Goal: Task Accomplishment & Management: Manage account settings

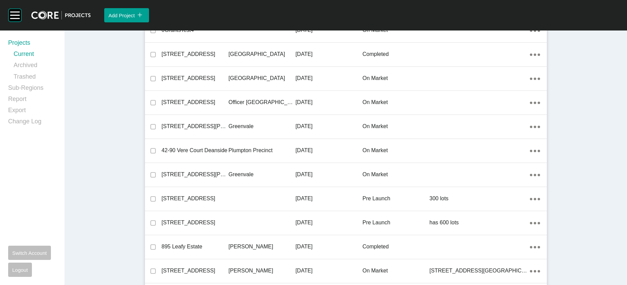
scroll to position [1021, 0]
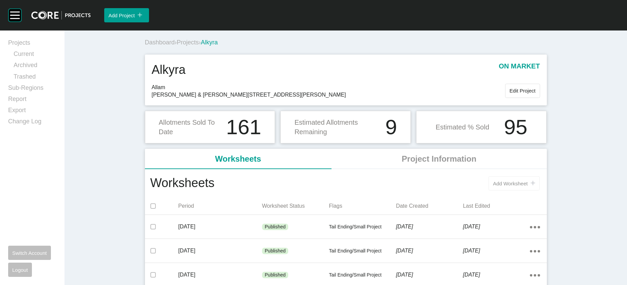
click at [539, 191] on button "Add Worksheet icon/tick copy 11 Created with Sketch." at bounding box center [513, 183] width 51 height 14
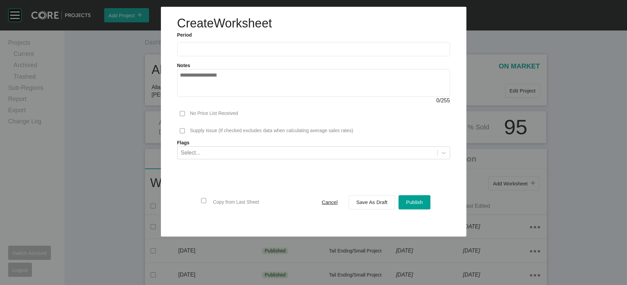
click at [188, 56] on label at bounding box center [313, 49] width 273 height 14
click at [188, 52] on input "text" at bounding box center [313, 49] width 267 height 6
click at [201, 104] on li "Aug" at bounding box center [212, 99] width 23 height 12
type input "**********"
click at [369, 205] on span "Save As Draft" at bounding box center [371, 202] width 31 height 6
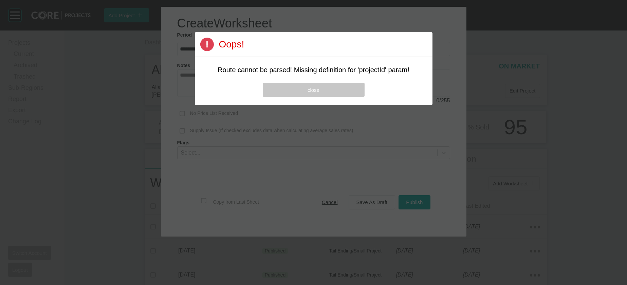
click at [347, 97] on button "close" at bounding box center [314, 90] width 102 height 14
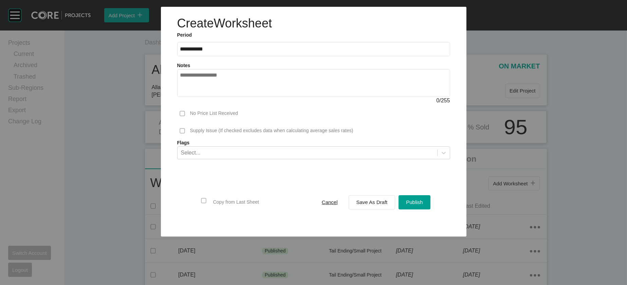
click at [220, 52] on input "**********" at bounding box center [313, 49] width 267 height 6
drag, startPoint x: 212, startPoint y: 116, endPoint x: 224, endPoint y: 122, distance: 13.7
click at [224, 104] on li "Sep" at bounding box center [235, 99] width 23 height 12
type input "**********"
drag, startPoint x: 431, startPoint y: 248, endPoint x: 424, endPoint y: 222, distance: 26.8
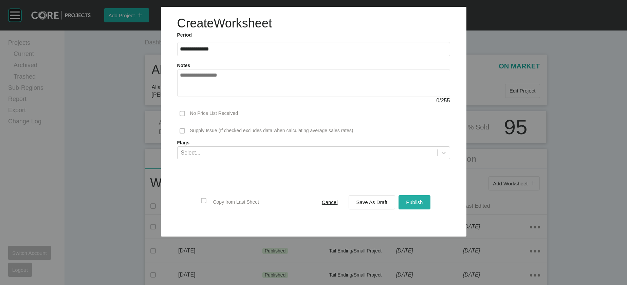
click at [422, 205] on span "Publish" at bounding box center [414, 202] width 17 height 6
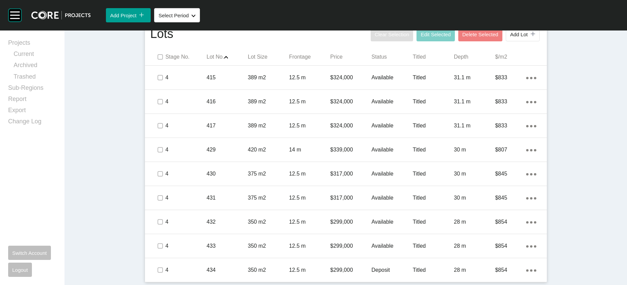
scroll to position [538, 0]
click at [157, 60] on label at bounding box center [159, 56] width 5 height 5
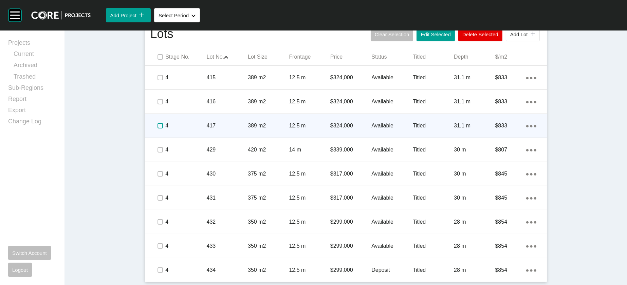
click at [157, 129] on label at bounding box center [159, 125] width 5 height 5
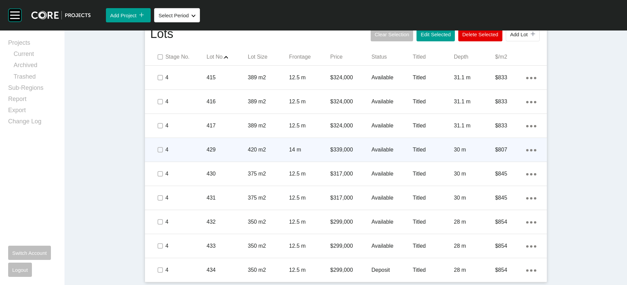
click at [536, 154] on div "Action Menu Dots Copy 6 Created with Sketch." at bounding box center [531, 149] width 10 height 7
click at [549, 229] on link "Duplicate" at bounding box center [536, 226] width 25 height 10
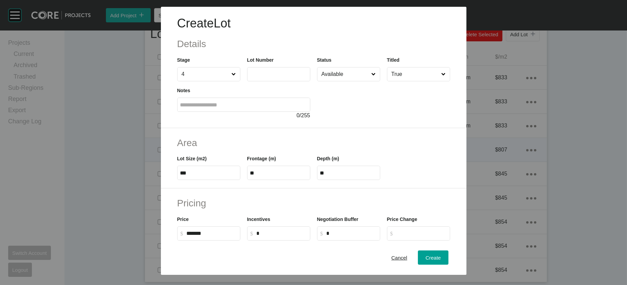
click at [257, 81] on label at bounding box center [278, 74] width 63 height 14
click at [257, 77] on input "text" at bounding box center [278, 74] width 57 height 6
type input "***"
click at [286, 119] on div "0 / 255" at bounding box center [243, 115] width 133 height 7
type input "*"
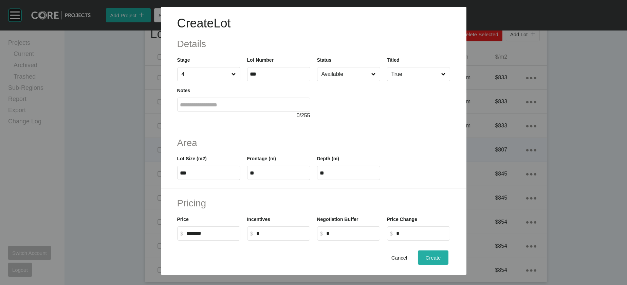
click at [442, 253] on div "Create" at bounding box center [432, 257] width 19 height 9
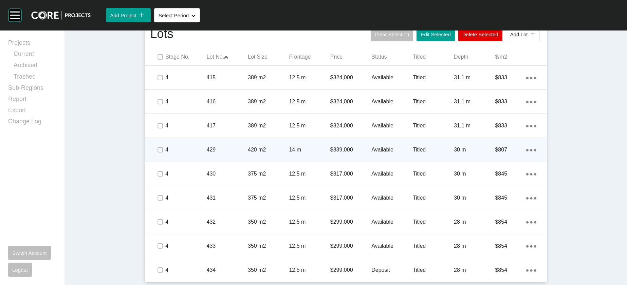
click at [536, 152] on icon "Action Menu Dots Copy 6 Created with Sketch." at bounding box center [531, 150] width 10 height 2
click at [541, 231] on link "Duplicate" at bounding box center [536, 226] width 25 height 10
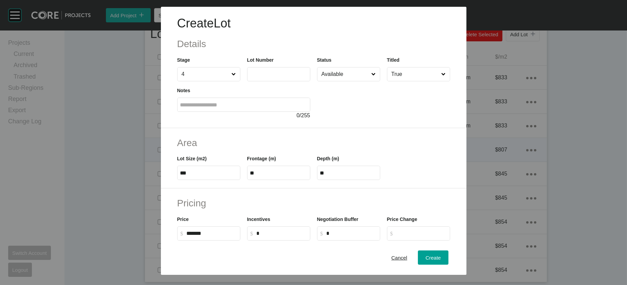
click at [279, 81] on label at bounding box center [278, 74] width 63 height 14
click at [279, 77] on input "text" at bounding box center [278, 74] width 57 height 6
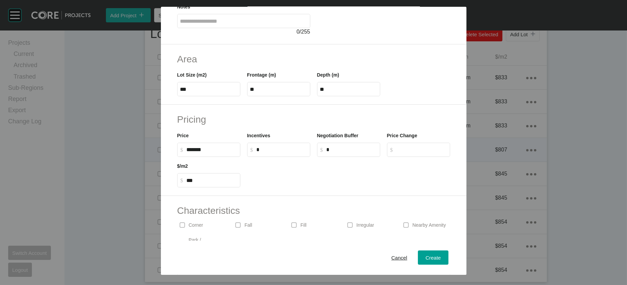
scroll to position [85, 0]
type input "***"
click at [440, 255] on span "Create" at bounding box center [432, 258] width 15 height 6
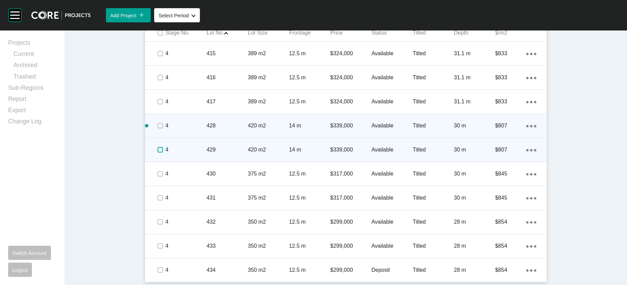
click at [157, 153] on label at bounding box center [159, 149] width 5 height 5
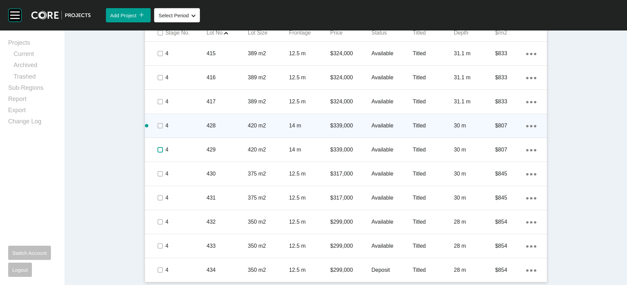
scroll to position [612, 0]
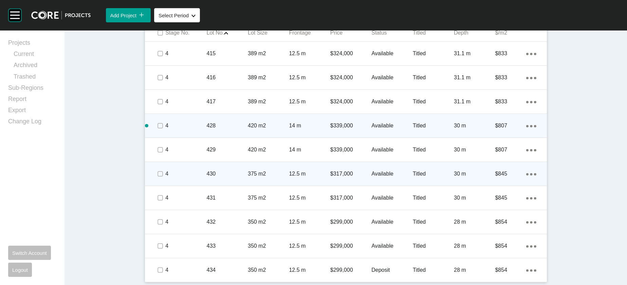
click at [443, 185] on div "Titled" at bounding box center [433, 174] width 41 height 21
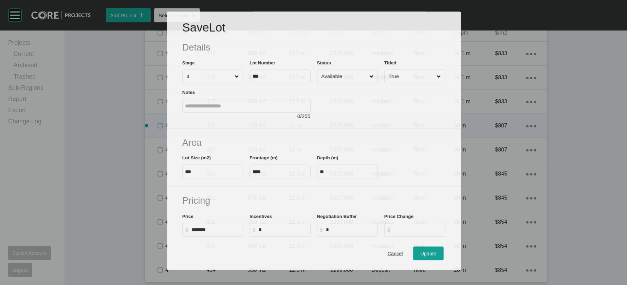
scroll to position [586, 0]
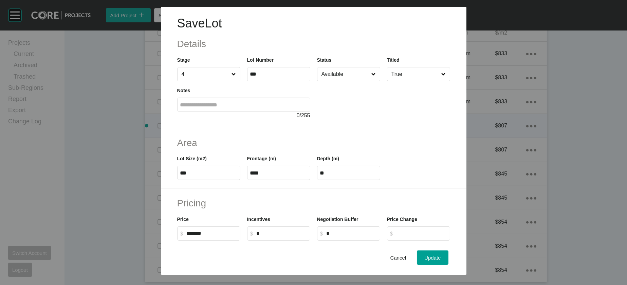
click at [357, 81] on input "Available" at bounding box center [345, 75] width 50 height 14
click at [341, 81] on input "On Hold" at bounding box center [345, 75] width 50 height 14
click at [441, 251] on button "Update" at bounding box center [432, 258] width 31 height 14
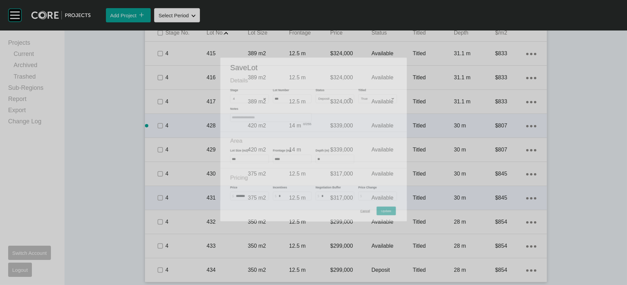
scroll to position [612, 0]
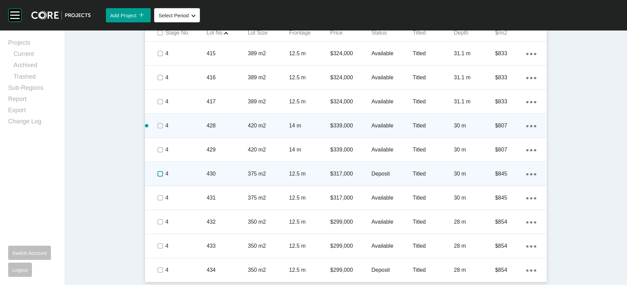
click at [157, 177] on label at bounding box center [159, 173] width 5 height 5
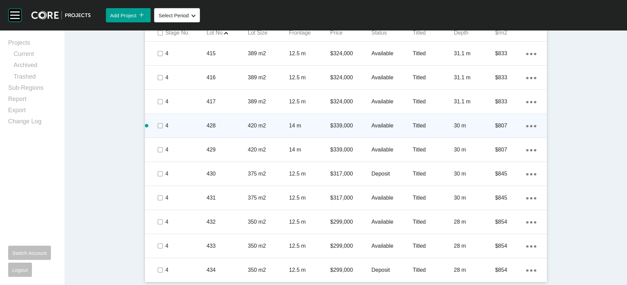
scroll to position [676, 0]
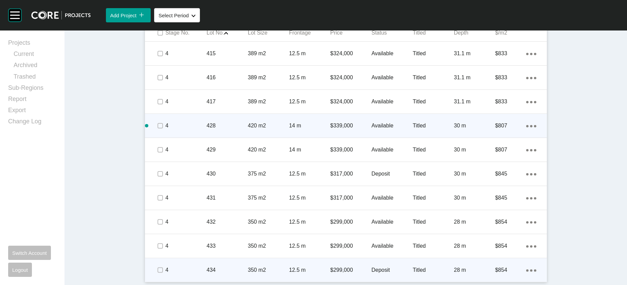
click at [536, 270] on icon "Action Menu Dots Copy 6 Created with Sketch." at bounding box center [531, 271] width 10 height 2
click at [550, 260] on link "Duplicate" at bounding box center [536, 255] width 25 height 10
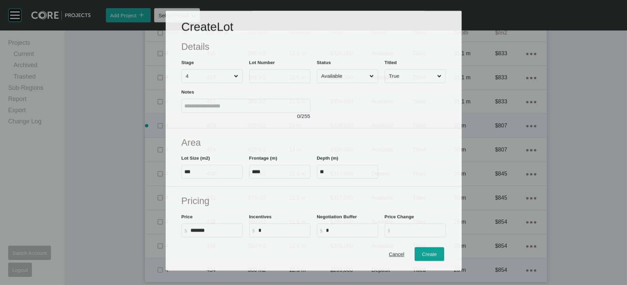
scroll to position [650, 0]
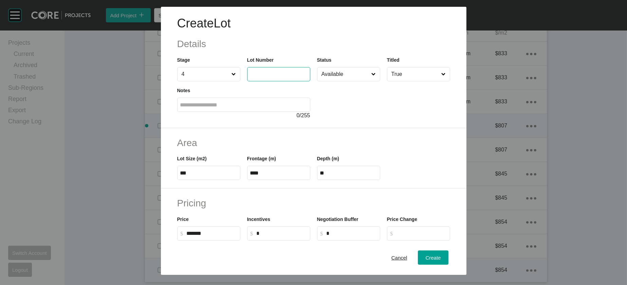
click at [268, 77] on input "text" at bounding box center [278, 74] width 57 height 6
type input "***"
click at [352, 81] on input "Available" at bounding box center [345, 75] width 50 height 14
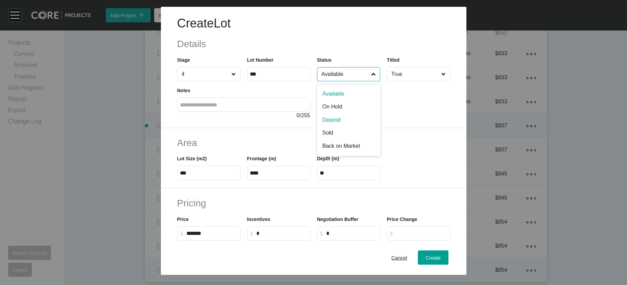
drag, startPoint x: 345, startPoint y: 145, endPoint x: 355, endPoint y: 153, distance: 13.2
click at [440, 255] on span "Create" at bounding box center [432, 258] width 15 height 6
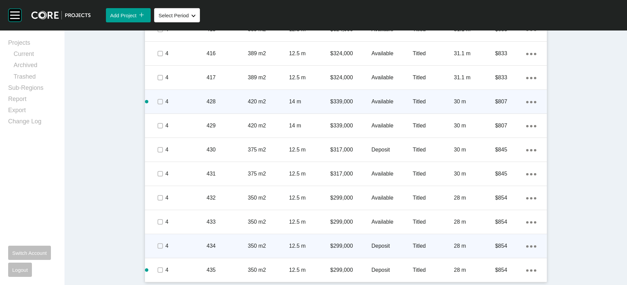
scroll to position [706, 0]
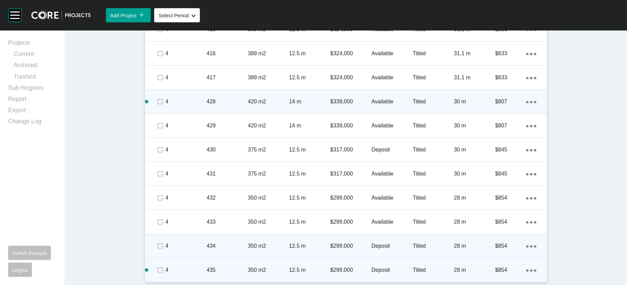
click at [536, 270] on icon "Action Menu Dots Copy 6 Created with Sketch." at bounding box center [531, 271] width 10 height 2
click at [535, 260] on link "Duplicate" at bounding box center [536, 255] width 25 height 10
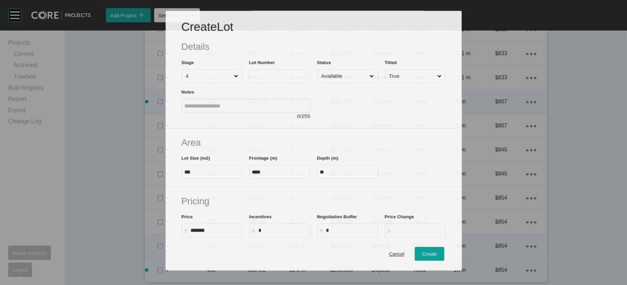
scroll to position [680, 0]
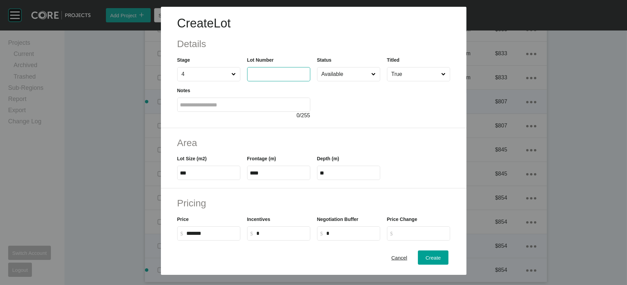
click at [269, 77] on input "text" at bounding box center [278, 74] width 57 height 6
type input "***"
click at [442, 253] on div "Create" at bounding box center [432, 257] width 19 height 9
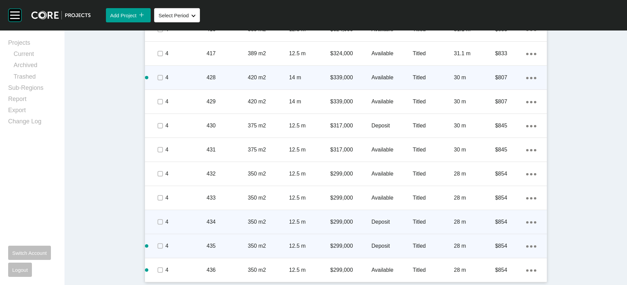
scroll to position [737, 0]
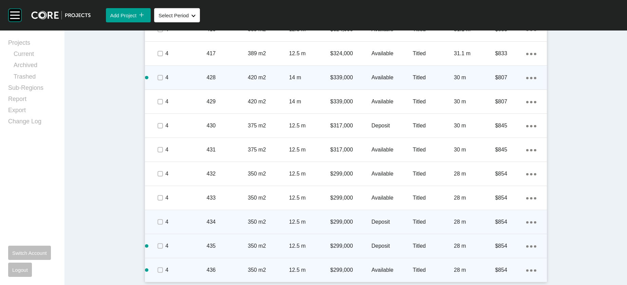
click at [495, 267] on p "28 m" at bounding box center [474, 270] width 41 height 7
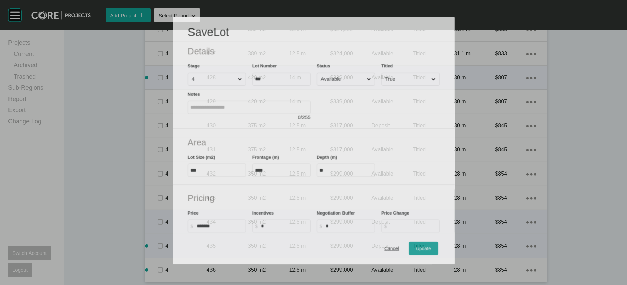
scroll to position [710, 0]
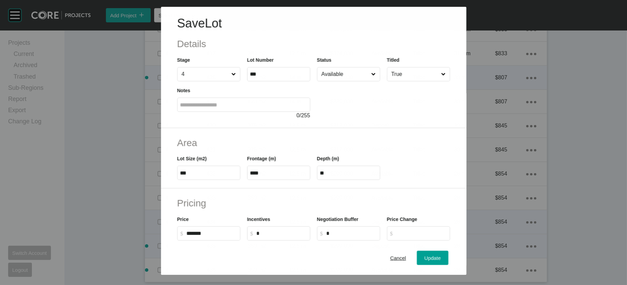
click at [369, 81] on input "Available" at bounding box center [345, 75] width 50 height 14
click at [441, 252] on button "Update" at bounding box center [432, 258] width 31 height 14
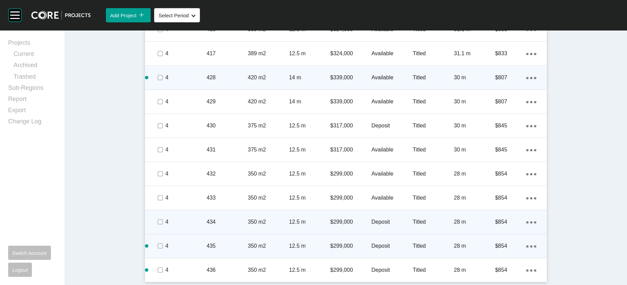
scroll to position [737, 0]
click at [362, 218] on p "$299,000" at bounding box center [350, 221] width 41 height 7
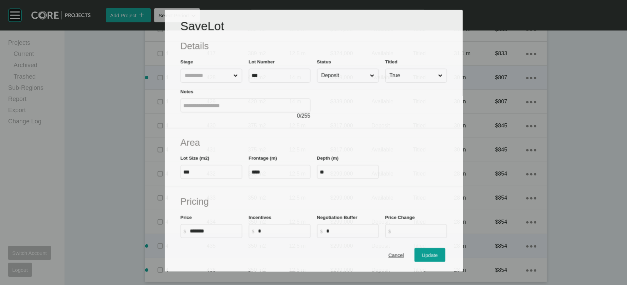
scroll to position [710, 0]
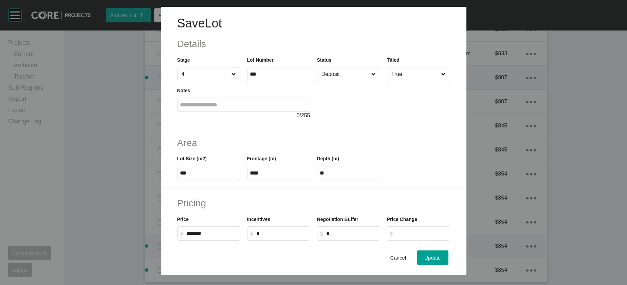
click at [338, 81] on input "Deposit" at bounding box center [345, 75] width 50 height 14
click at [443, 261] on button "Update" at bounding box center [432, 258] width 31 height 14
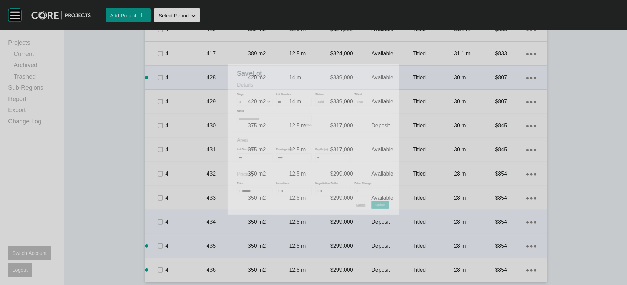
scroll to position [737, 0]
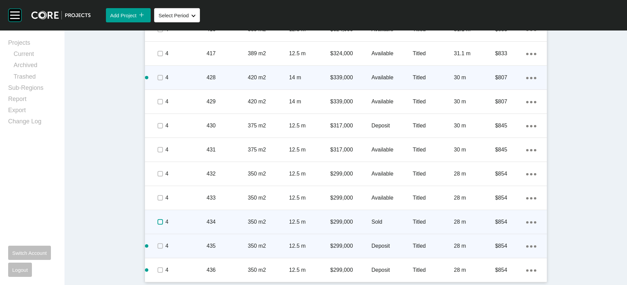
click at [157, 220] on label at bounding box center [159, 222] width 5 height 5
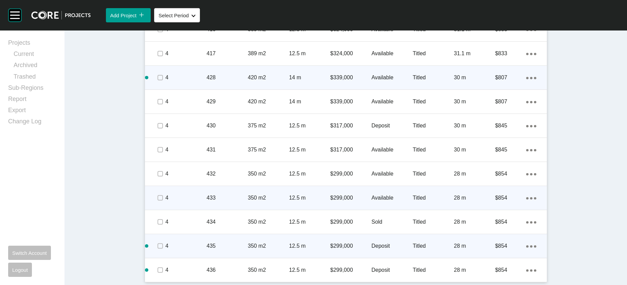
click at [407, 194] on p "Available" at bounding box center [391, 197] width 41 height 7
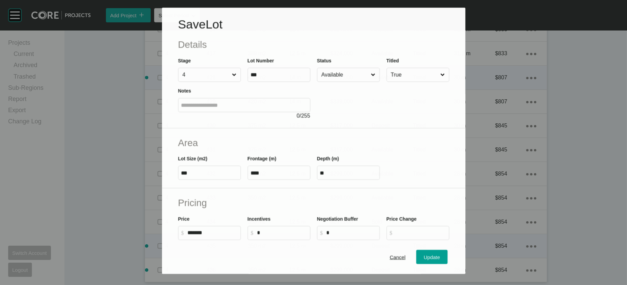
scroll to position [710, 0]
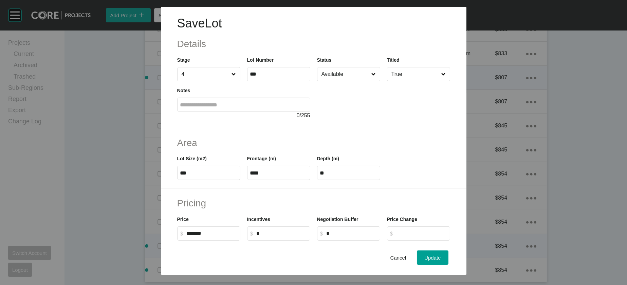
click at [326, 81] on input "Available" at bounding box center [345, 75] width 50 height 14
drag, startPoint x: 335, startPoint y: 127, endPoint x: 336, endPoint y: 133, distance: 6.5
click at [442, 254] on button "Update" at bounding box center [432, 258] width 31 height 14
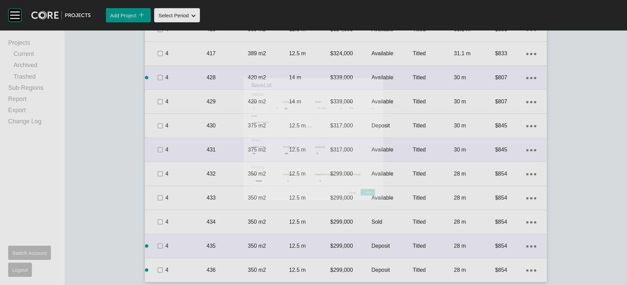
scroll to position [737, 0]
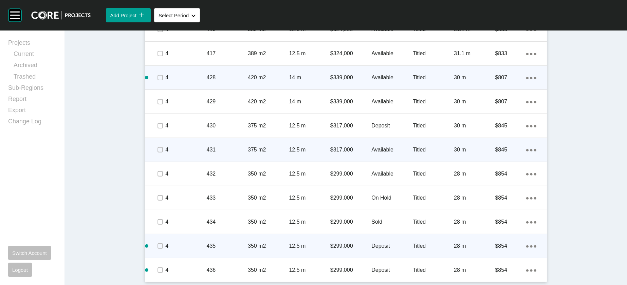
click at [360, 146] on p "$317,000" at bounding box center [350, 149] width 41 height 7
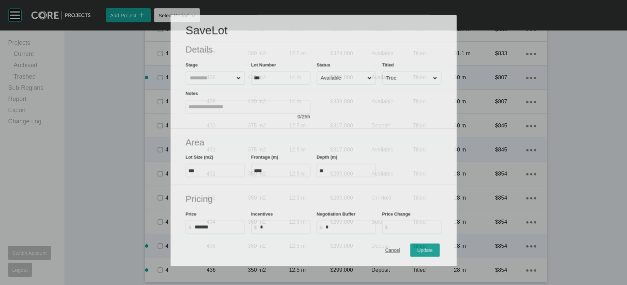
scroll to position [710, 0]
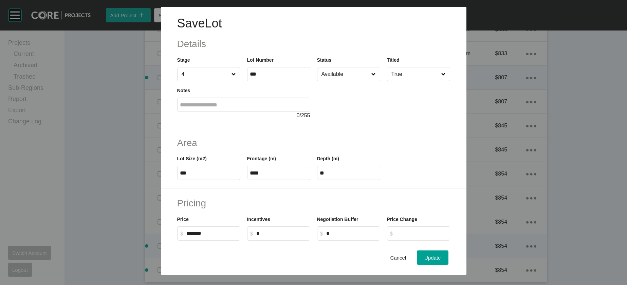
drag, startPoint x: 412, startPoint y: 256, endPoint x: 404, endPoint y: 239, distance: 19.7
click at [406, 256] on span "Cancel" at bounding box center [398, 258] width 16 height 6
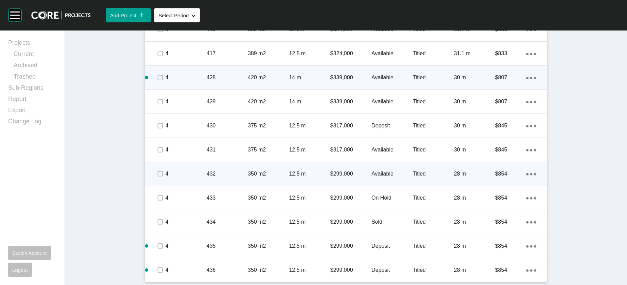
click at [404, 164] on div "Available" at bounding box center [391, 174] width 41 height 21
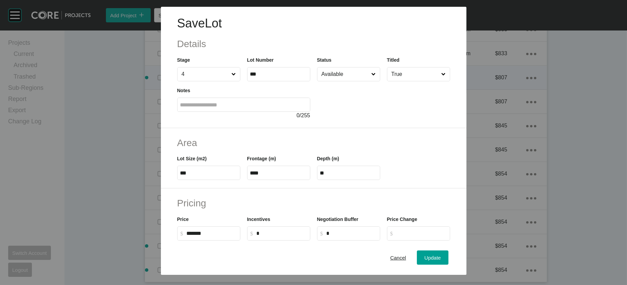
click at [336, 81] on input "Available" at bounding box center [345, 75] width 50 height 14
click at [442, 255] on div "Update" at bounding box center [432, 257] width 20 height 9
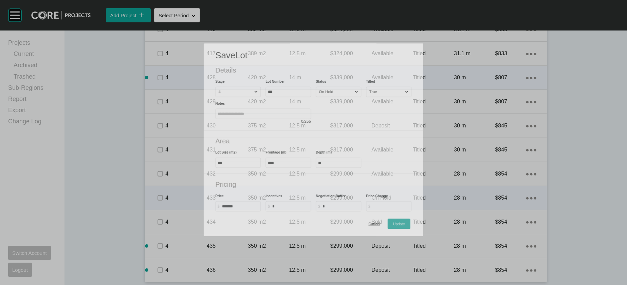
scroll to position [737, 0]
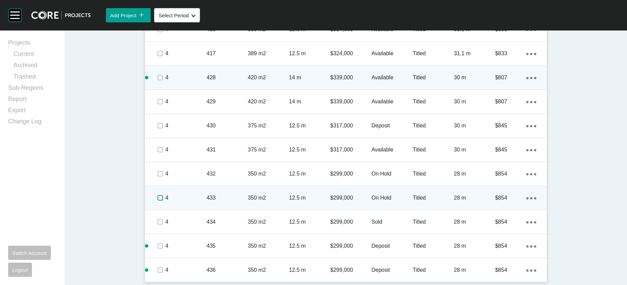
click at [157, 195] on label at bounding box center [159, 197] width 5 height 5
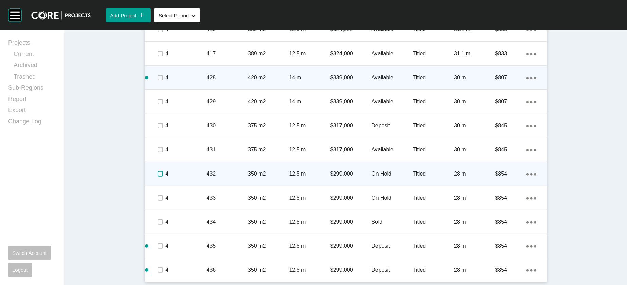
click at [157, 171] on label at bounding box center [159, 173] width 5 height 5
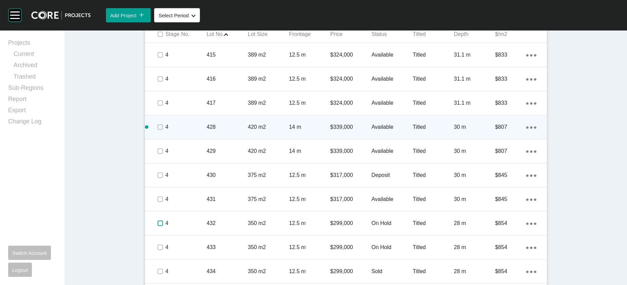
scroll to position [475, 0]
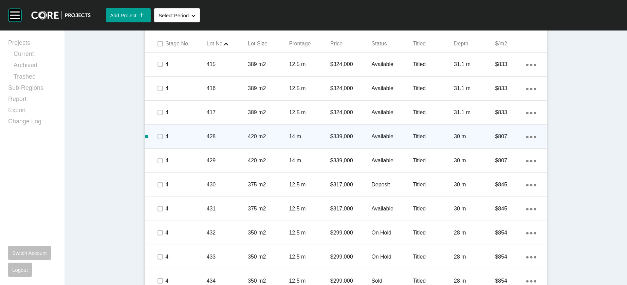
click at [450, 24] on span "Edit Selected" at bounding box center [435, 21] width 30 height 6
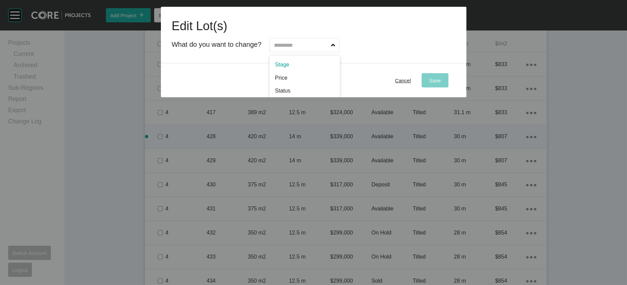
click at [329, 52] on input "text" at bounding box center [300, 45] width 57 height 14
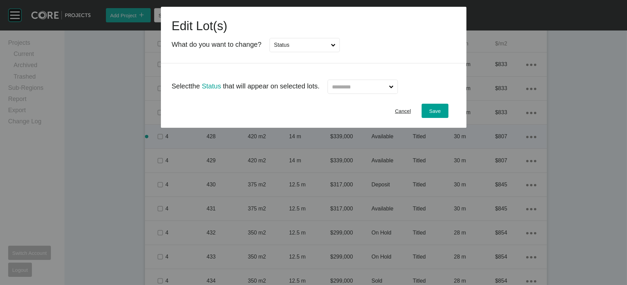
drag, startPoint x: 281, startPoint y: 107, endPoint x: 336, endPoint y: 113, distance: 56.0
click at [387, 94] on input "text" at bounding box center [358, 87] width 57 height 14
type input "*"
drag, startPoint x: 359, startPoint y: 144, endPoint x: 369, endPoint y: 142, distance: 10.3
click at [442, 116] on div "Save" at bounding box center [434, 111] width 15 height 9
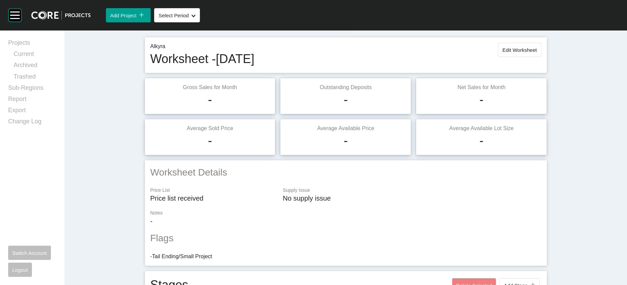
scroll to position [0, 0]
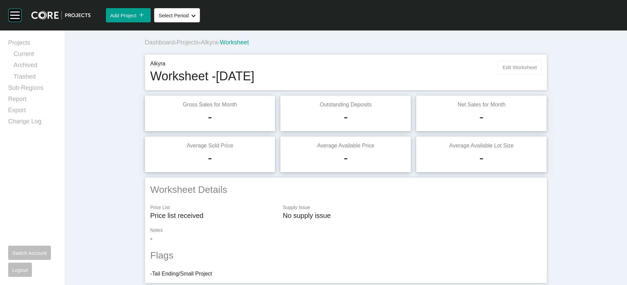
click at [536, 70] on span "Edit Worksheet" at bounding box center [519, 67] width 34 height 6
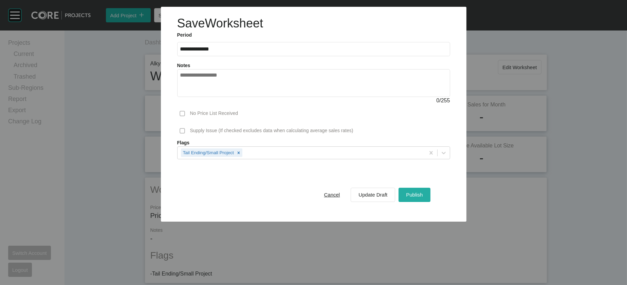
click at [424, 199] on div "Publish" at bounding box center [414, 194] width 20 height 9
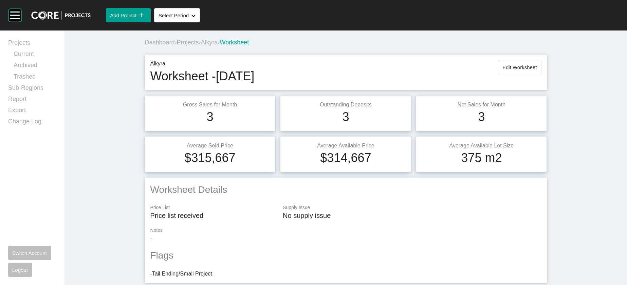
click at [177, 46] on span "Projects" at bounding box center [188, 42] width 22 height 7
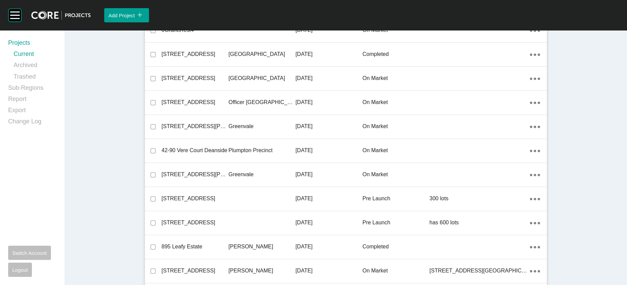
scroll to position [2402, 0]
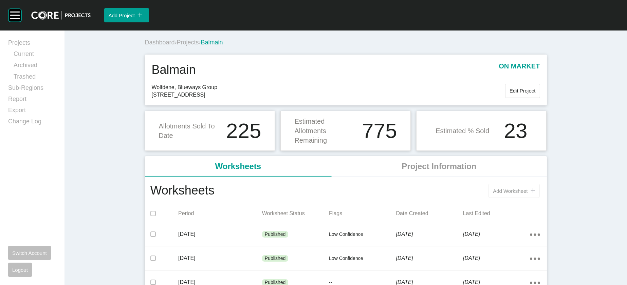
click at [539, 198] on button "Add Worksheet icon/tick copy 11 Created with Sketch." at bounding box center [513, 191] width 51 height 14
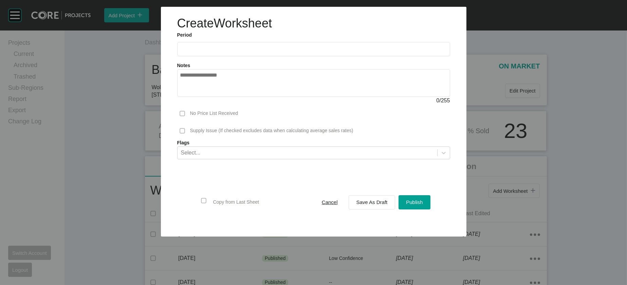
click at [180, 52] on input "text" at bounding box center [313, 49] width 267 height 6
drag, startPoint x: 190, startPoint y: 118, endPoint x: 202, endPoint y: 116, distance: 12.3
click at [202, 116] on ul "Jan Feb Mar Apr May Jun [DATE] Aug Sep Oct Nov Dec" at bounding box center [213, 93] width 68 height 46
click at [224, 104] on li "Sep" at bounding box center [235, 99] width 23 height 12
type input "**********"
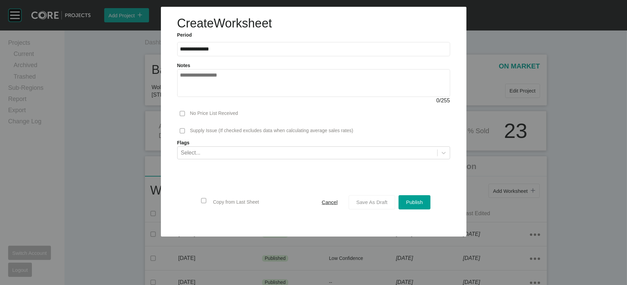
click at [389, 207] on div "Save As Draft" at bounding box center [372, 202] width 35 height 9
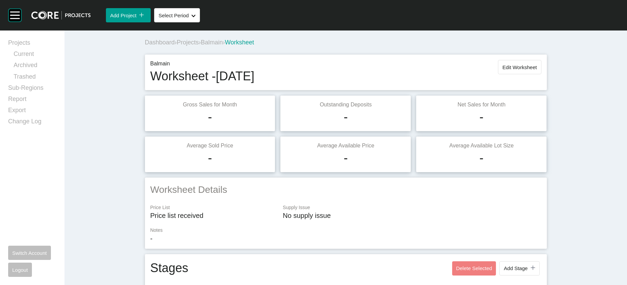
click at [177, 46] on span "Projects" at bounding box center [188, 42] width 22 height 7
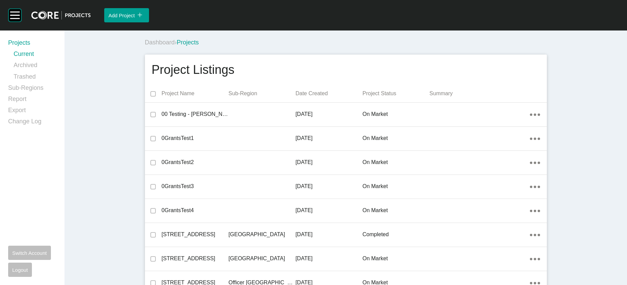
scroll to position [4323, 0]
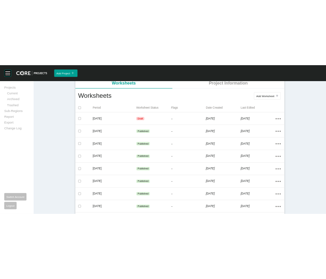
scroll to position [134, 0]
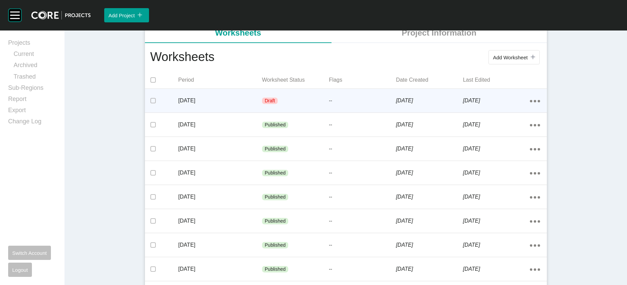
click at [390, 111] on div "--" at bounding box center [362, 101] width 67 height 20
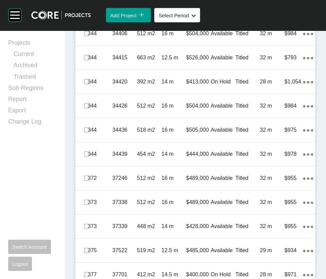
scroll to position [567, 0]
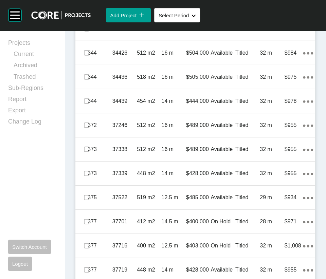
scroll to position [628, 0]
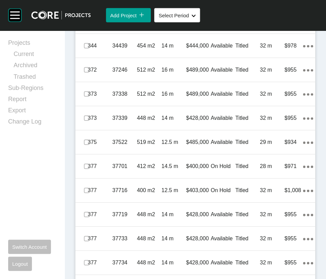
click at [85, 27] on span at bounding box center [86, 22] width 10 height 10
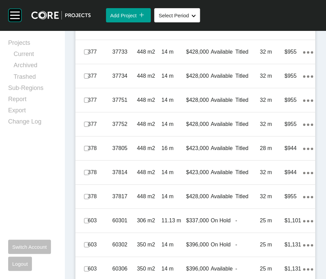
scroll to position [823, 0]
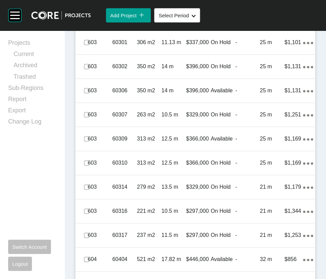
scroll to position [988, 0]
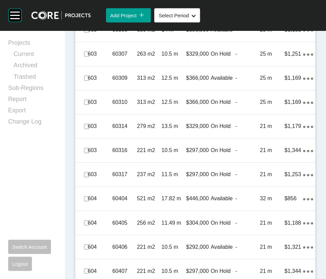
scroll to position [1058, 0]
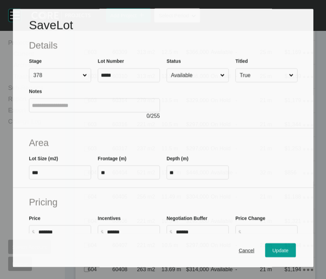
scroll to position [1032, 0]
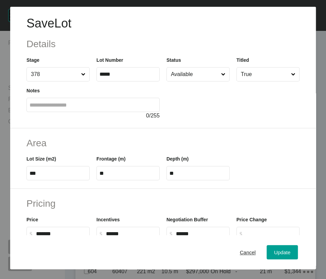
click at [199, 103] on div at bounding box center [232, 100] width 133 height 38
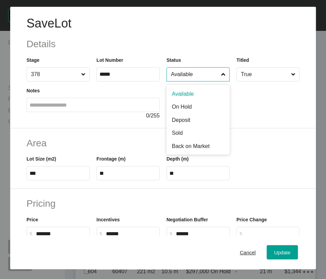
click at [200, 81] on input "Available" at bounding box center [194, 75] width 50 height 14
drag, startPoint x: 188, startPoint y: 135, endPoint x: 193, endPoint y: 141, distance: 8.5
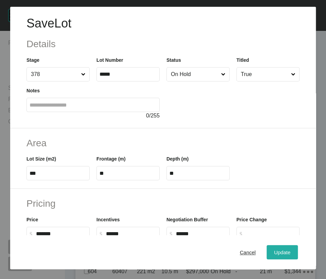
click at [272, 250] on div "Update" at bounding box center [282, 251] width 20 height 9
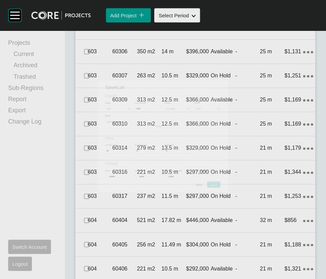
scroll to position [1058, 0]
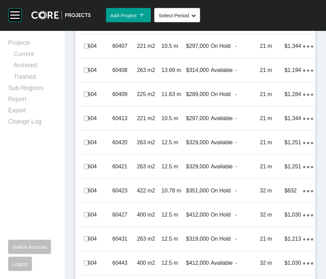
scroll to position [1269, 0]
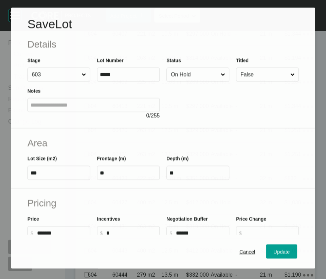
scroll to position [1243, 0]
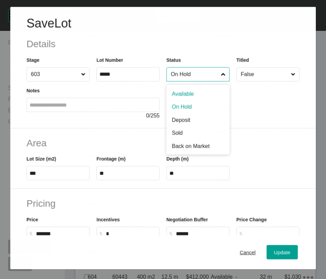
click at [196, 81] on input "On Hold" at bounding box center [194, 75] width 50 height 14
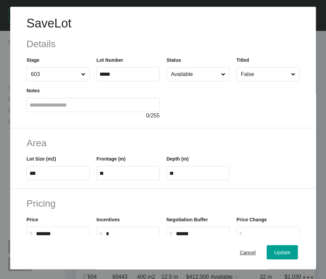
drag, startPoint x: 195, startPoint y: 110, endPoint x: 219, endPoint y: 139, distance: 38.1
click at [274, 251] on span "Update" at bounding box center [282, 252] width 16 height 6
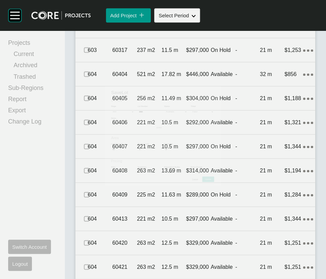
scroll to position [1269, 0]
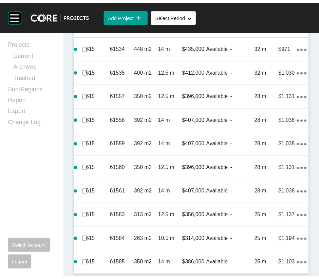
scroll to position [2318, 0]
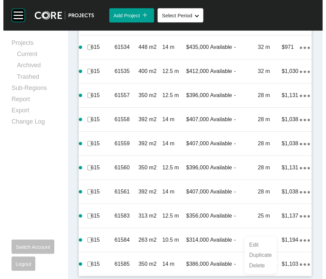
scroll to position [2330, 0]
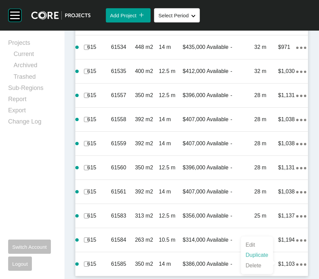
click at [265, 260] on link "Duplicate" at bounding box center [256, 255] width 25 height 10
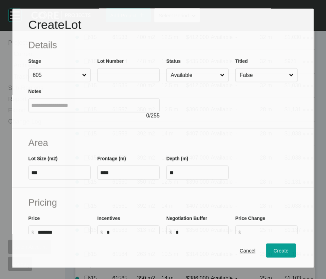
scroll to position [2292, 0]
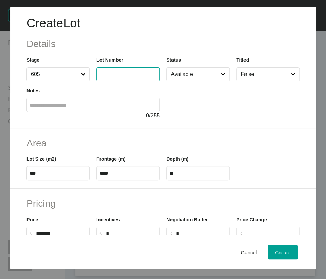
click at [119, 77] on input "text" at bounding box center [127, 74] width 57 height 6
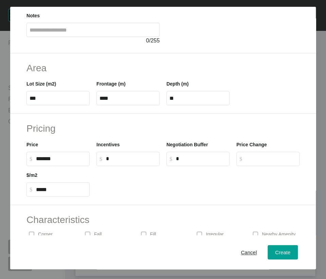
scroll to position [77, 0]
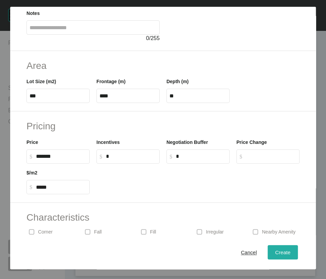
type input "*****"
click at [281, 254] on span "Create" at bounding box center [282, 252] width 15 height 6
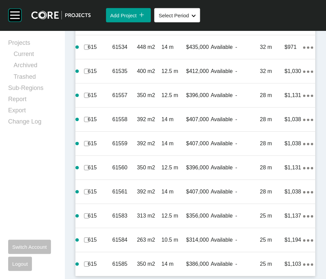
scroll to position [2371, 0]
click at [276, 214] on link "Duplicate" at bounding box center [262, 211] width 25 height 10
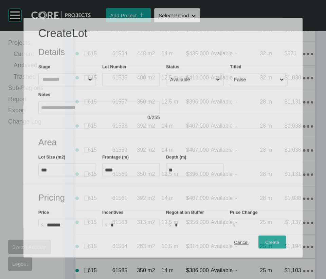
scroll to position [2345, 0]
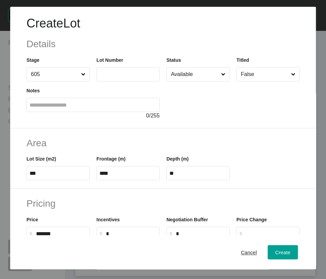
click at [141, 77] on input "text" at bounding box center [127, 74] width 57 height 6
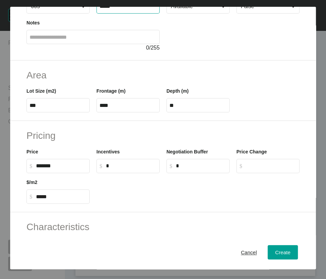
scroll to position [69, 0]
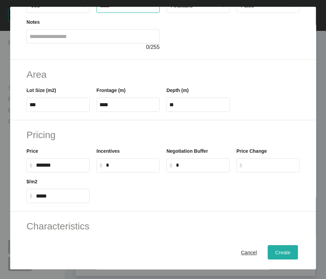
type input "*****"
click at [288, 249] on div "Create" at bounding box center [282, 251] width 19 height 9
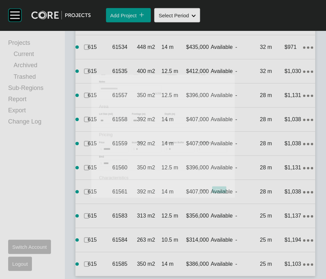
scroll to position [2371, 0]
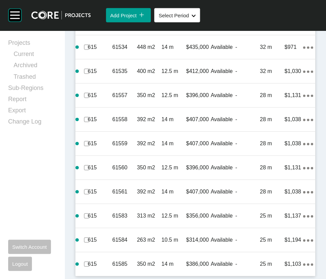
click at [276, 243] on link "Duplicate" at bounding box center [262, 241] width 25 height 10
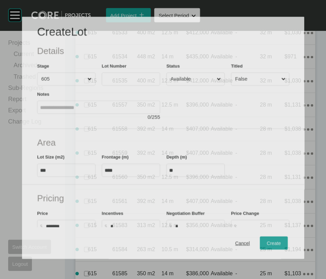
scroll to position [2345, 0]
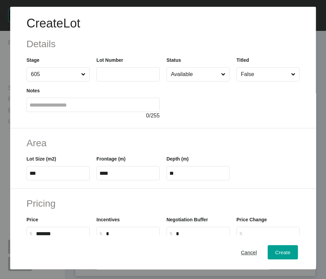
click at [118, 77] on input "text" at bounding box center [127, 74] width 57 height 6
type input "*****"
click at [273, 249] on div "Create" at bounding box center [282, 251] width 19 height 9
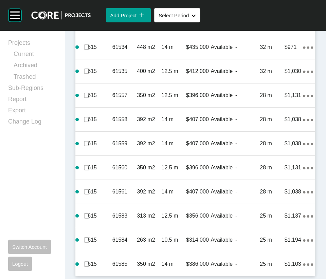
scroll to position [2447, 0]
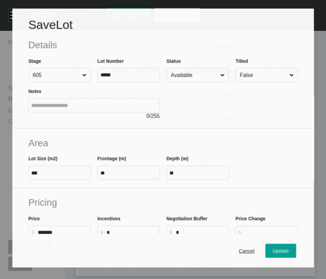
scroll to position [2541, 0]
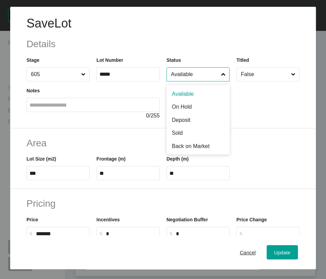
click at [174, 81] on input "Available" at bounding box center [194, 75] width 50 height 14
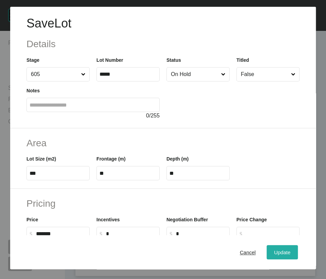
click at [266, 250] on button "Update" at bounding box center [281, 252] width 31 height 14
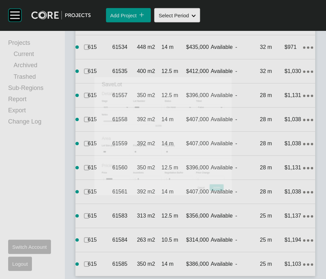
scroll to position [2567, 0]
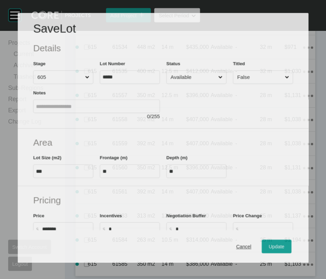
scroll to position [2775, 0]
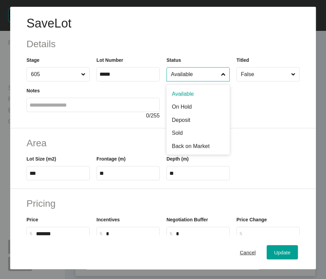
click at [190, 81] on input "Available" at bounding box center [194, 75] width 50 height 14
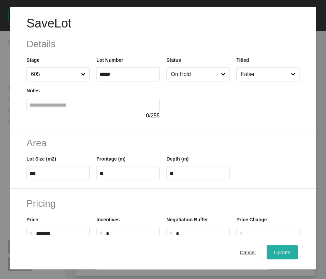
click at [274, 255] on span "Update" at bounding box center [282, 252] width 16 height 6
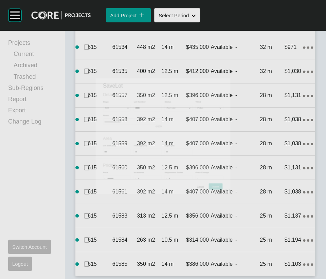
scroll to position [2801, 0]
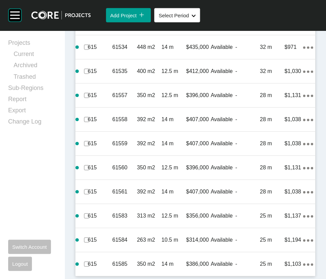
click at [274, 63] on link "Duplicate" at bounding box center [262, 61] width 25 height 10
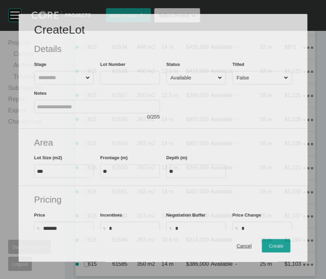
scroll to position [2775, 0]
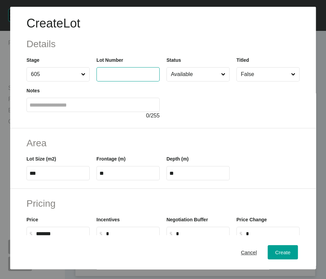
click at [117, 77] on input "text" at bounding box center [127, 74] width 57 height 6
type input "*****"
drag, startPoint x: 28, startPoint y: 214, endPoint x: 43, endPoint y: 214, distance: 14.9
click at [43, 176] on input "***" at bounding box center [58, 173] width 57 height 6
type input "***"
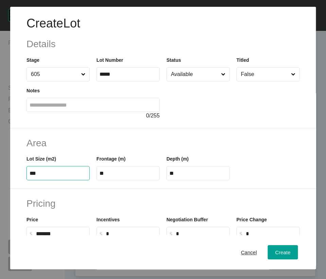
type input "****"
type input "*****"
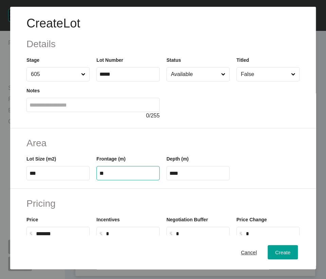
drag, startPoint x: 112, startPoint y: 215, endPoint x: 78, endPoint y: 225, distance: 35.8
click at [78, 189] on div "Area Lot Size (m2) *** Frontage (m) ** Depth (m) ****" at bounding box center [162, 158] width 305 height 61
type input "****"
type input "**"
click at [187, 176] on input "**" at bounding box center [197, 173] width 57 height 6
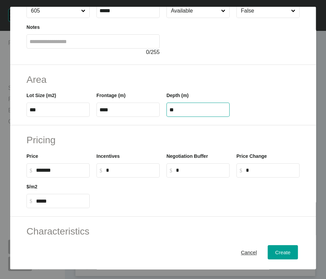
scroll to position [75, 0]
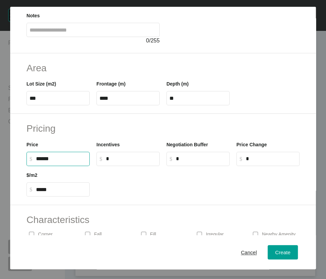
drag, startPoint x: 43, startPoint y: 212, endPoint x: 17, endPoint y: 213, distance: 26.2
click at [17, 205] on div "Pricing Price $ Created with Sketch. $ ****** Incentives $ Created with Sketch.…" at bounding box center [162, 159] width 305 height 91
type input "*******"
type input "***"
click at [110, 161] on input "*" at bounding box center [131, 159] width 51 height 6
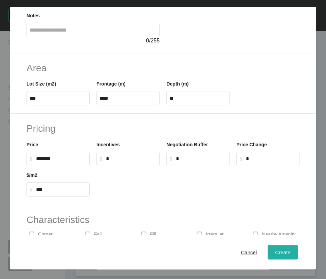
click at [273, 256] on div "Create" at bounding box center [282, 251] width 19 height 9
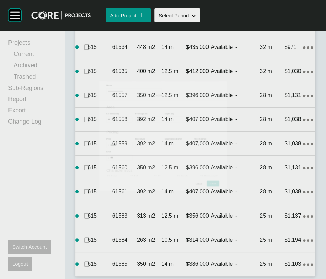
scroll to position [2801, 0]
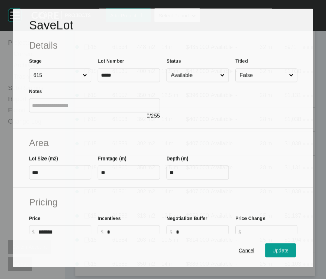
scroll to position [2775, 0]
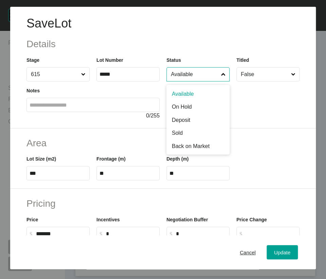
click at [186, 81] on input "Available" at bounding box center [194, 75] width 50 height 14
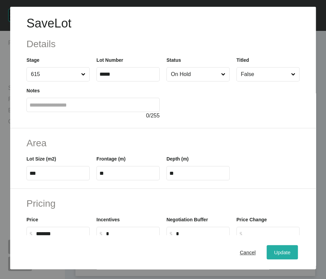
click at [274, 252] on span "Update" at bounding box center [282, 252] width 16 height 6
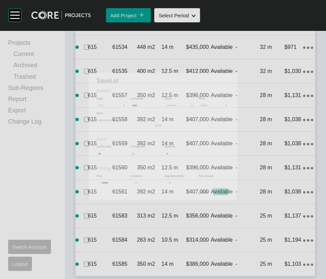
scroll to position [2801, 0]
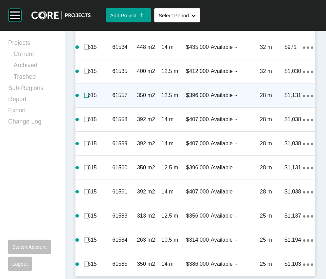
click at [89, 98] on label at bounding box center [86, 95] width 5 height 5
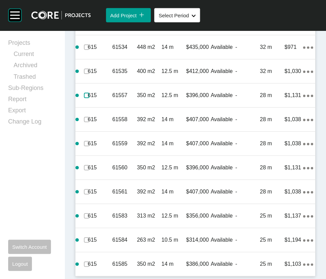
scroll to position [3189, 0]
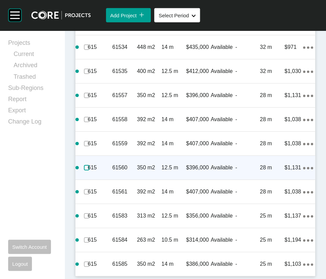
click at [88, 170] on label at bounding box center [86, 167] width 5 height 5
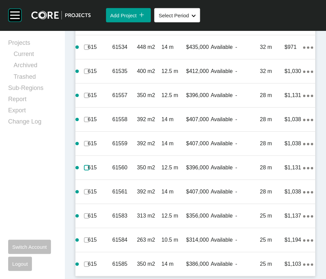
scroll to position [3240, 0]
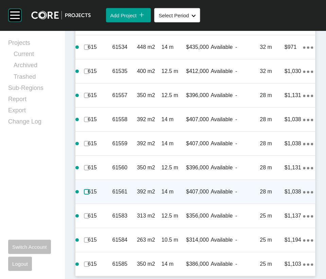
click at [89, 194] on label at bounding box center [86, 191] width 5 height 5
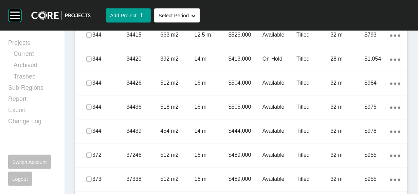
scroll to position [550, 0]
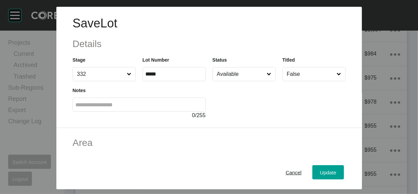
click at [237, 81] on input "Available" at bounding box center [240, 75] width 50 height 14
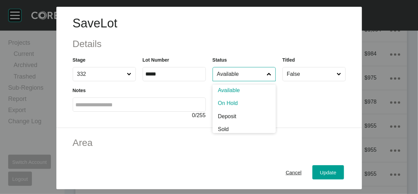
scroll to position [0, 0]
type input "*"
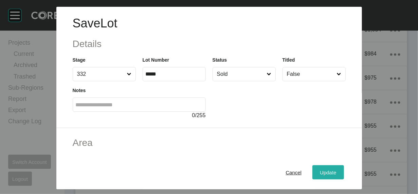
click at [338, 171] on div "Update" at bounding box center [328, 172] width 20 height 9
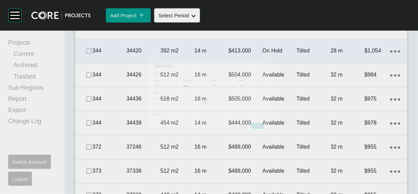
scroll to position [577, 0]
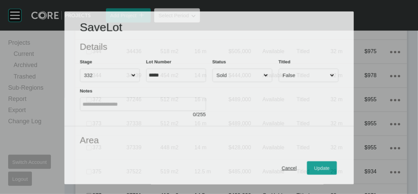
scroll to position [550, 0]
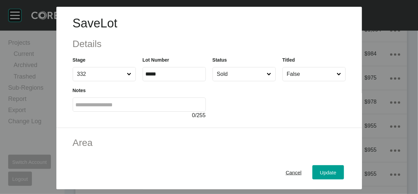
click at [271, 77] on icon at bounding box center [269, 74] width 4 height 4
click at [266, 81] on input "Sold" at bounding box center [240, 75] width 50 height 14
click at [336, 170] on span "Update" at bounding box center [328, 173] width 16 height 6
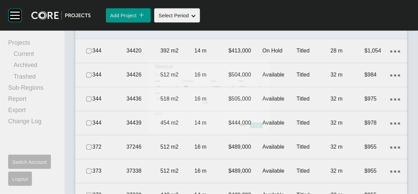
scroll to position [577, 0]
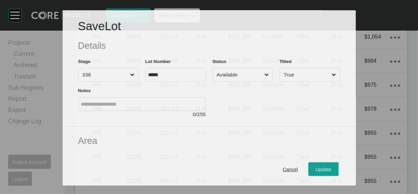
scroll to position [550, 0]
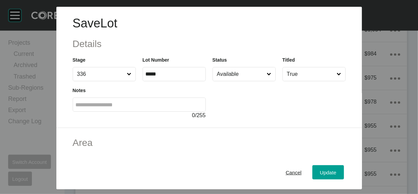
click at [222, 81] on input "Available" at bounding box center [240, 75] width 50 height 14
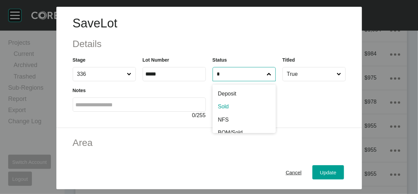
type input "*"
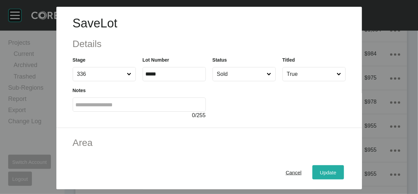
click at [343, 166] on button "Update" at bounding box center [327, 173] width 31 height 14
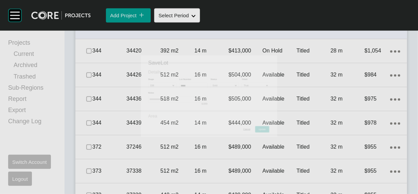
scroll to position [577, 0]
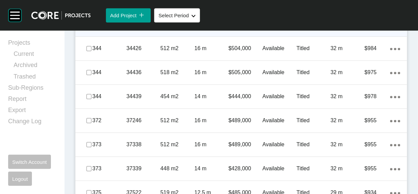
click at [313, 28] on p "Titled" at bounding box center [313, 24] width 34 height 7
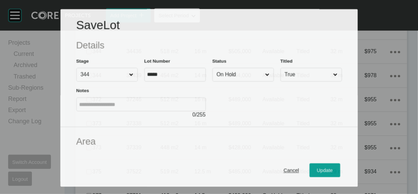
scroll to position [550, 0]
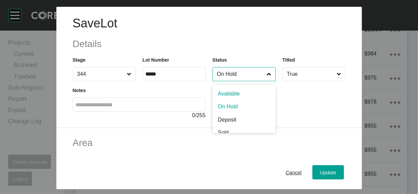
click at [256, 81] on input "On Hold" at bounding box center [240, 75] width 50 height 14
type input "*"
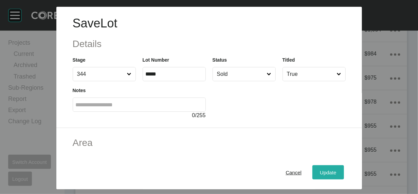
click at [338, 172] on div "Update" at bounding box center [328, 172] width 20 height 9
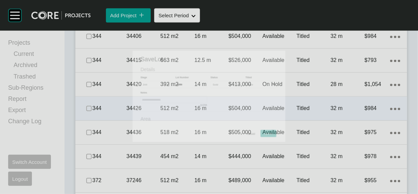
scroll to position [577, 0]
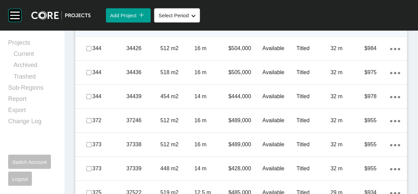
click at [90, 27] on label at bounding box center [88, 24] width 5 height 5
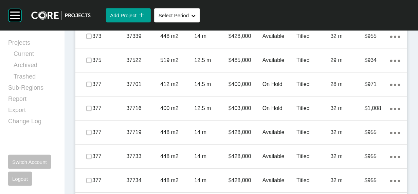
scroll to position [729, 0]
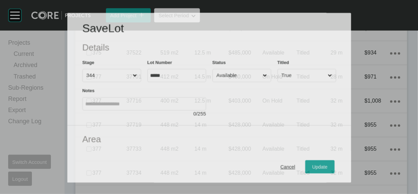
scroll to position [703, 0]
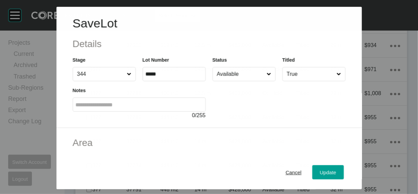
click at [247, 81] on input "Available" at bounding box center [240, 75] width 50 height 14
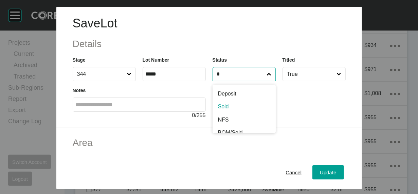
type input "*"
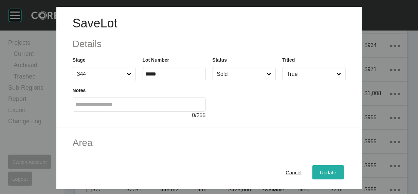
click at [336, 170] on span "Update" at bounding box center [328, 173] width 16 height 6
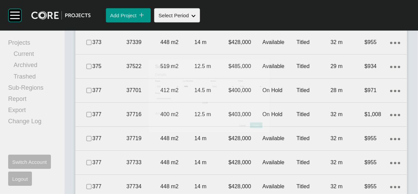
scroll to position [729, 0]
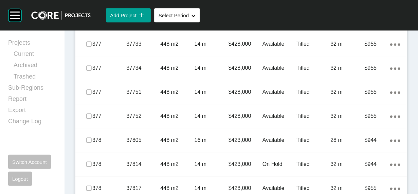
scroll to position [858, 0]
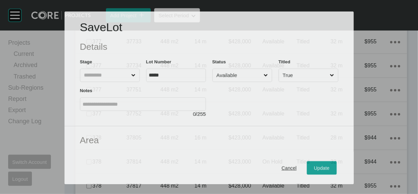
scroll to position [832, 0]
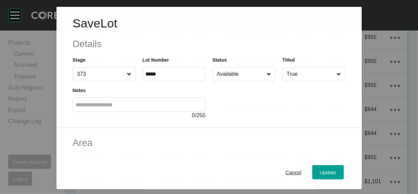
click at [232, 81] on input "Available" at bounding box center [240, 75] width 50 height 14
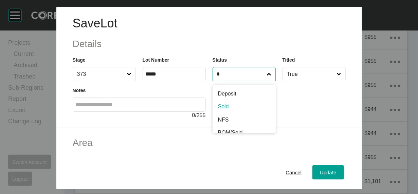
type input "*"
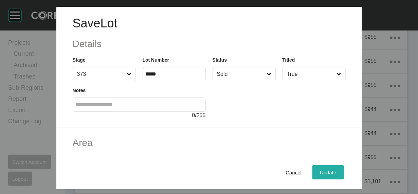
click at [338, 168] on div "Update" at bounding box center [328, 172] width 20 height 9
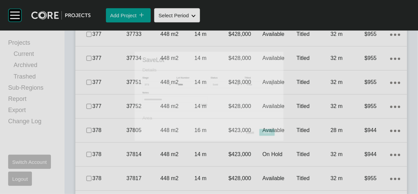
scroll to position [858, 0]
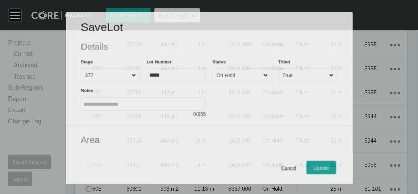
scroll to position [832, 0]
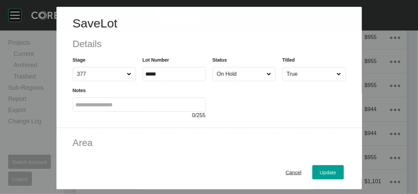
drag, startPoint x: 249, startPoint y: 91, endPoint x: 243, endPoint y: 104, distance: 14.0
click at [250, 81] on input "On Hold" at bounding box center [240, 75] width 50 height 14
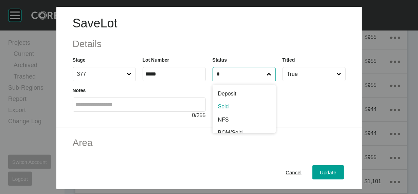
type input "*"
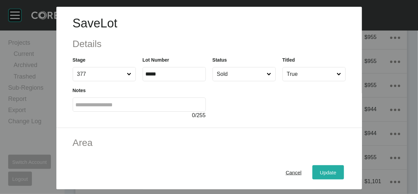
click at [336, 170] on span "Update" at bounding box center [328, 173] width 16 height 6
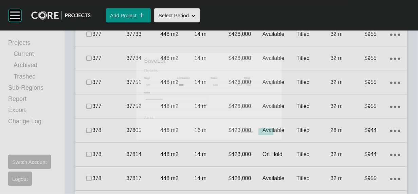
scroll to position [858, 0]
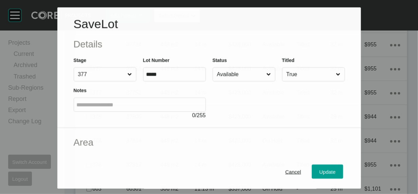
scroll to position [832, 0]
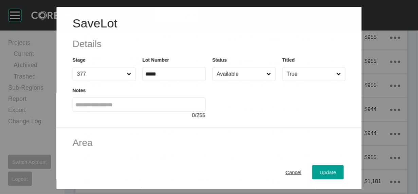
click at [221, 81] on input "Available" at bounding box center [240, 75] width 50 height 14
click at [336, 169] on button "Update" at bounding box center [327, 173] width 31 height 14
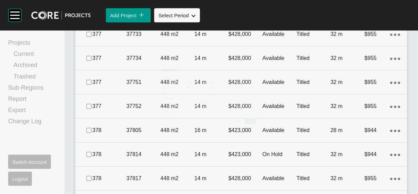
scroll to position [858, 0]
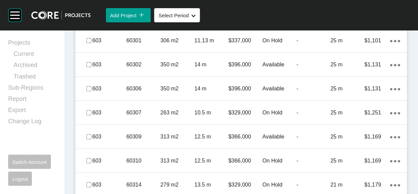
scroll to position [1011, 0]
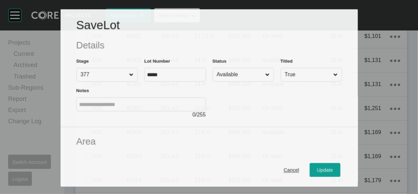
scroll to position [985, 0]
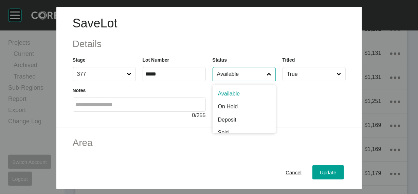
drag, startPoint x: 257, startPoint y: 93, endPoint x: 251, endPoint y: 103, distance: 11.4
click at [257, 81] on input "Available" at bounding box center [240, 75] width 50 height 14
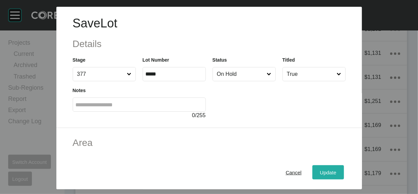
click at [343, 175] on button "Update" at bounding box center [327, 173] width 31 height 14
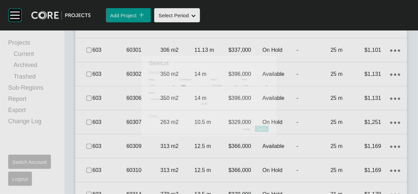
scroll to position [1011, 0]
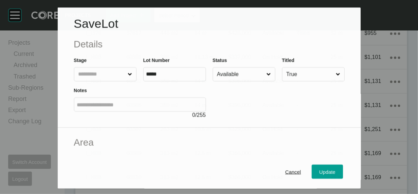
scroll to position [985, 0]
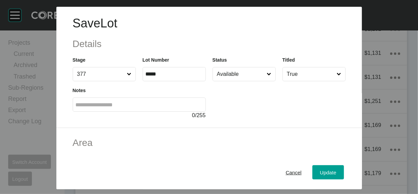
click at [235, 81] on input "Available" at bounding box center [240, 75] width 50 height 14
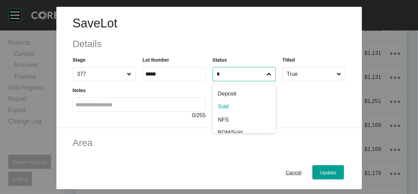
type input "*"
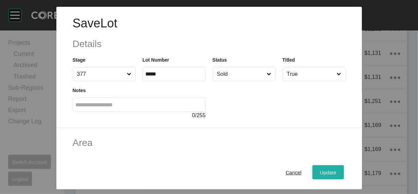
click at [338, 168] on div "Update" at bounding box center [328, 172] width 20 height 9
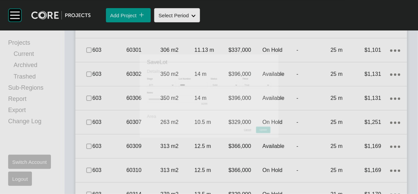
scroll to position [1011, 0]
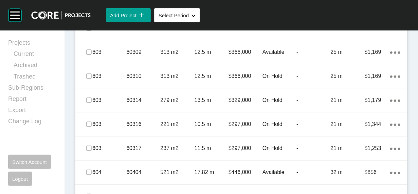
scroll to position [1096, 0]
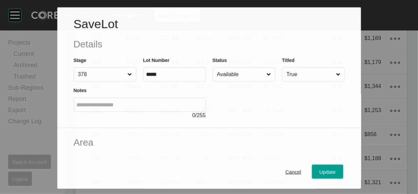
scroll to position [1069, 0]
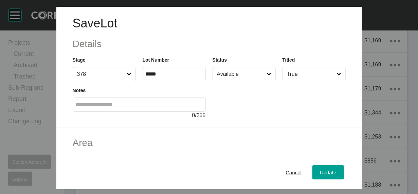
click at [253, 81] on input "Available" at bounding box center [240, 75] width 50 height 14
click at [335, 167] on button "Update" at bounding box center [327, 173] width 31 height 14
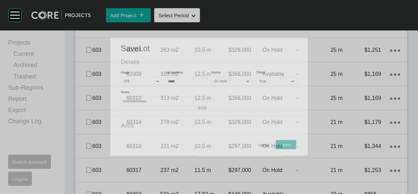
scroll to position [1096, 0]
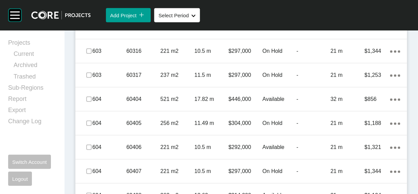
scroll to position [1220, 0]
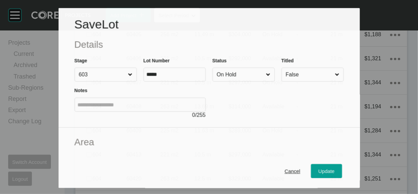
scroll to position [1194, 0]
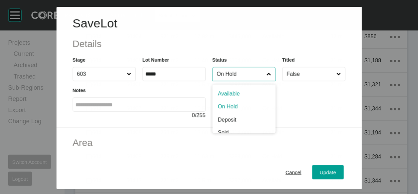
click at [246, 81] on input "On Hold" at bounding box center [240, 75] width 50 height 14
type input "*"
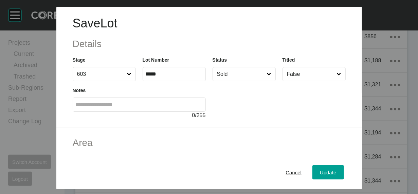
drag, startPoint x: 236, startPoint y: 129, endPoint x: 304, endPoint y: 154, distance: 71.8
click at [336, 172] on span "Update" at bounding box center [328, 173] width 16 height 6
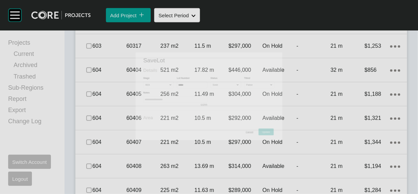
scroll to position [1220, 0]
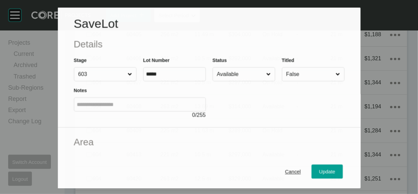
scroll to position [1194, 0]
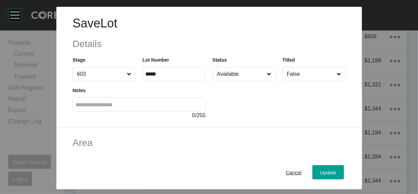
click at [230, 81] on input "Available" at bounding box center [240, 75] width 50 height 14
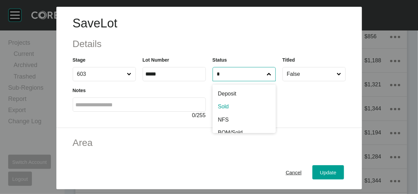
type input "*"
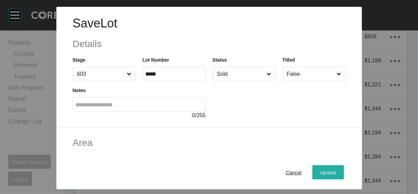
drag, startPoint x: 235, startPoint y: 136, endPoint x: 357, endPoint y: 168, distance: 125.8
click at [336, 170] on span "Update" at bounding box center [328, 173] width 16 height 6
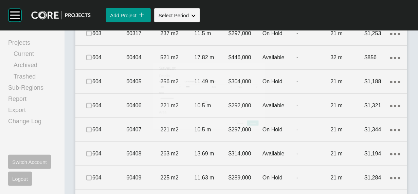
scroll to position [1220, 0]
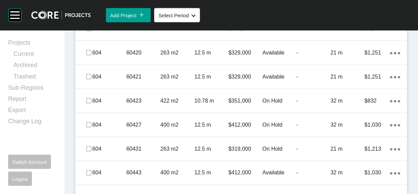
scroll to position [1373, 0]
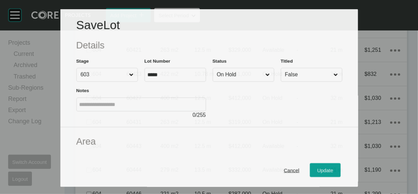
scroll to position [1347, 0]
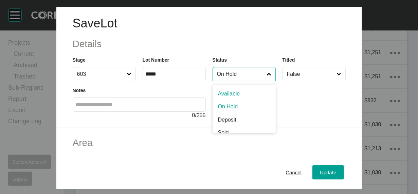
click at [227, 81] on input "On Hold" at bounding box center [240, 75] width 50 height 14
type input "*"
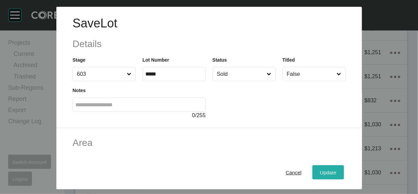
click at [343, 166] on button "Update" at bounding box center [327, 173] width 31 height 14
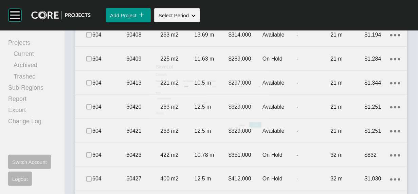
scroll to position [1373, 0]
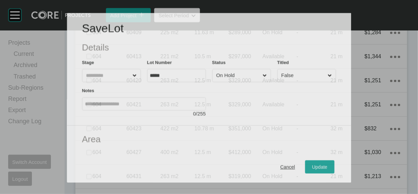
scroll to position [1347, 0]
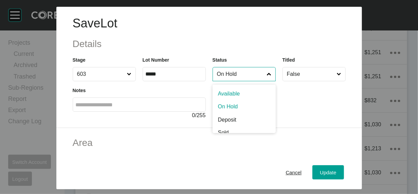
drag, startPoint x: 219, startPoint y: 91, endPoint x: 220, endPoint y: 94, distance: 3.5
click at [219, 81] on input "On Hold" at bounding box center [240, 75] width 50 height 14
type input "*"
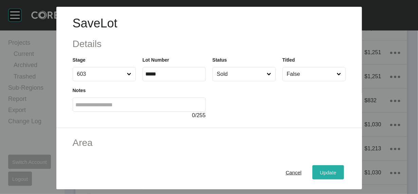
click at [336, 170] on span "Update" at bounding box center [328, 173] width 16 height 6
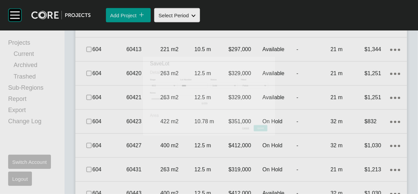
scroll to position [1373, 0]
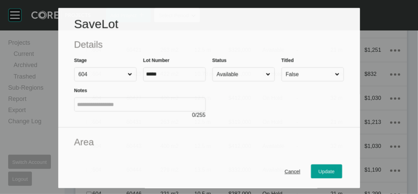
scroll to position [1347, 0]
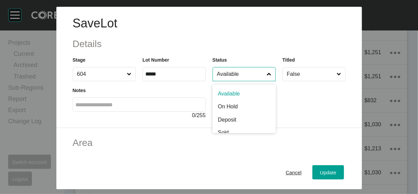
click at [252, 81] on input "Available" at bounding box center [240, 75] width 50 height 14
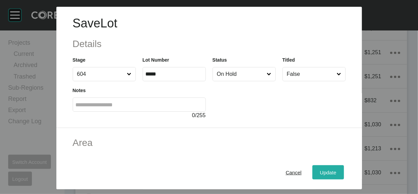
click at [338, 172] on div "Update" at bounding box center [328, 172] width 20 height 9
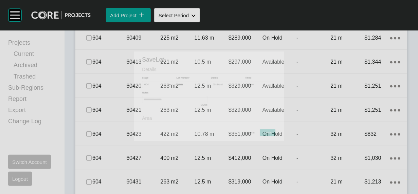
scroll to position [1373, 0]
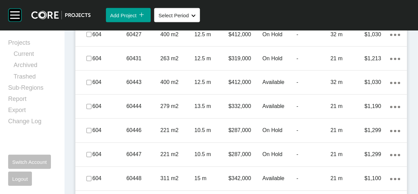
scroll to position [1520, 0]
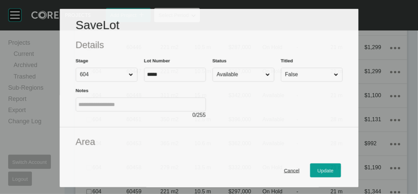
scroll to position [1494, 0]
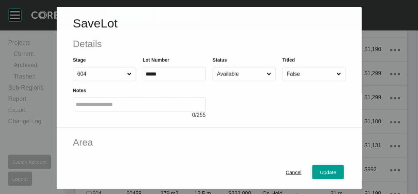
click at [256, 81] on input "Available" at bounding box center [240, 75] width 50 height 14
click at [336, 170] on span "Update" at bounding box center [328, 173] width 16 height 6
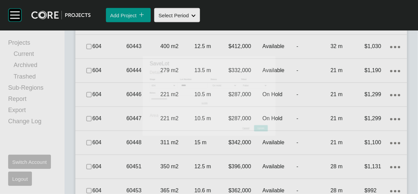
scroll to position [1520, 0]
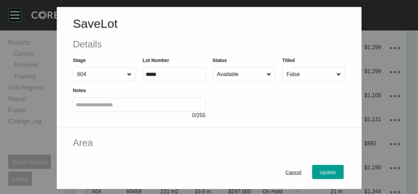
scroll to position [1494, 0]
click at [245, 81] on input "Available" at bounding box center [240, 75] width 50 height 14
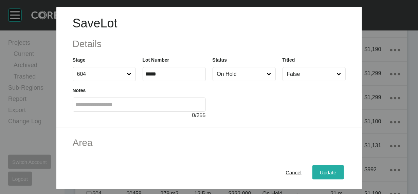
click at [338, 172] on div "Update" at bounding box center [328, 172] width 20 height 9
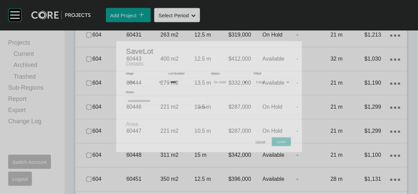
scroll to position [1520, 0]
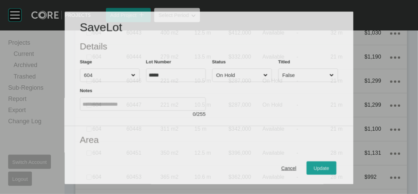
scroll to position [1494, 0]
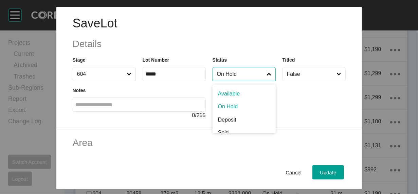
click at [233, 81] on input "On Hold" at bounding box center [240, 75] width 50 height 14
type input "*"
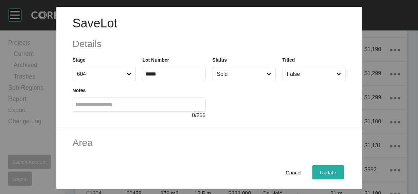
click at [335, 167] on button "Update" at bounding box center [327, 173] width 31 height 14
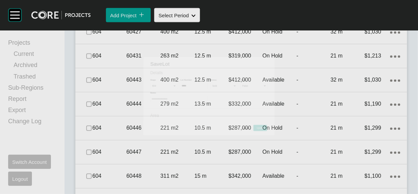
scroll to position [1520, 0]
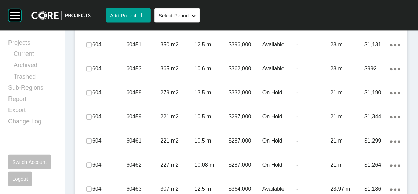
scroll to position [1644, 0]
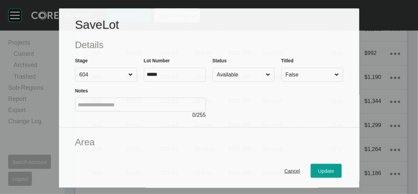
scroll to position [1618, 0]
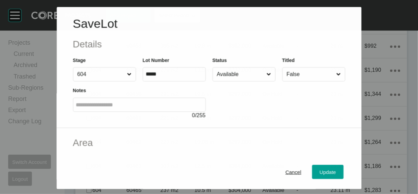
click at [269, 80] on div "Status Available" at bounding box center [243, 68] width 63 height 25
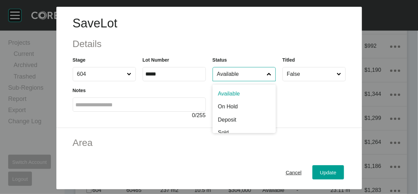
click at [264, 81] on input "Available" at bounding box center [240, 75] width 50 height 14
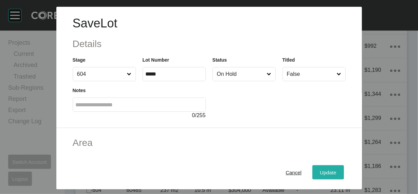
click at [336, 171] on span "Update" at bounding box center [328, 173] width 16 height 6
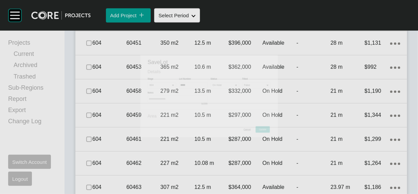
scroll to position [1644, 0]
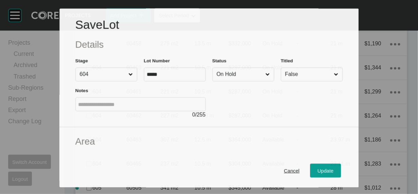
scroll to position [1618, 0]
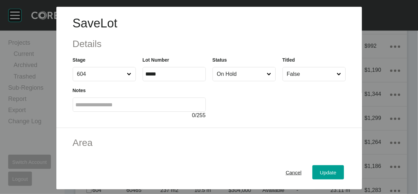
drag, startPoint x: 220, startPoint y: 90, endPoint x: 225, endPoint y: 102, distance: 13.1
click at [220, 81] on input "On Hold" at bounding box center [240, 75] width 50 height 14
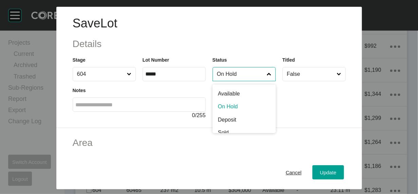
scroll to position [3, 0]
type input "*"
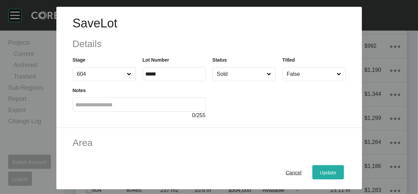
click at [336, 166] on button "Update" at bounding box center [327, 173] width 31 height 14
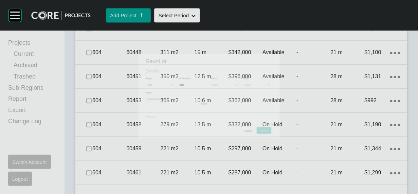
scroll to position [1644, 0]
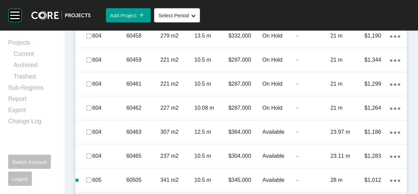
scroll to position [1678, 0]
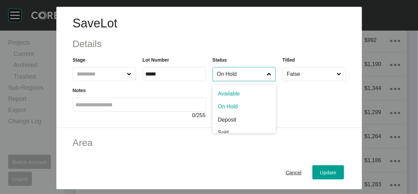
click at [242, 81] on input "On Hold" at bounding box center [240, 75] width 50 height 14
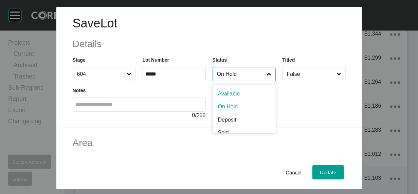
scroll to position [1652, 0]
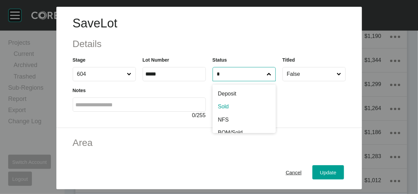
type input "*"
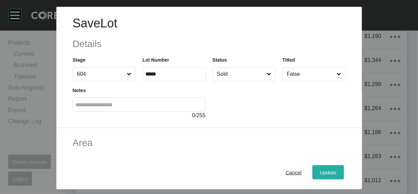
click at [336, 170] on span "Update" at bounding box center [328, 173] width 16 height 6
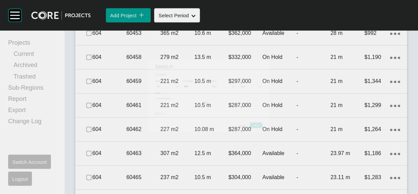
scroll to position [1678, 0]
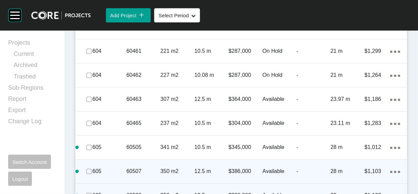
scroll to position [1712, 0]
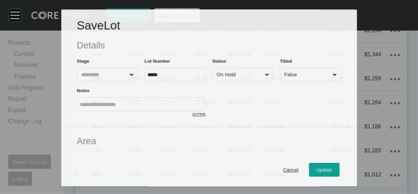
scroll to position [1686, 0]
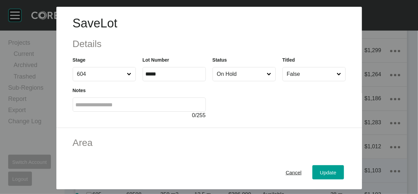
click at [252, 81] on input "On Hold" at bounding box center [240, 75] width 50 height 14
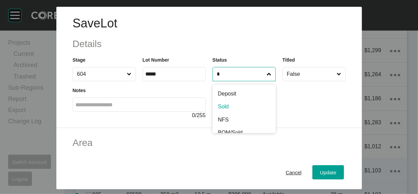
type input "*"
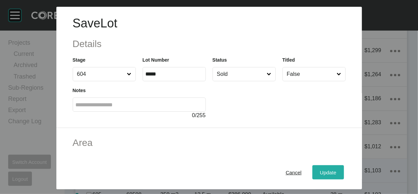
click at [338, 168] on div "Update" at bounding box center [328, 172] width 20 height 9
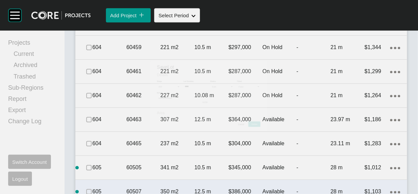
scroll to position [1712, 0]
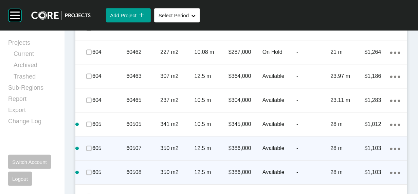
scroll to position [1746, 0]
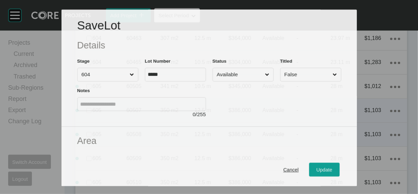
scroll to position [1720, 0]
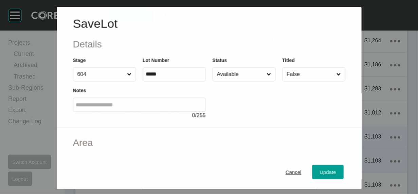
click at [247, 81] on input "Available" at bounding box center [240, 75] width 50 height 14
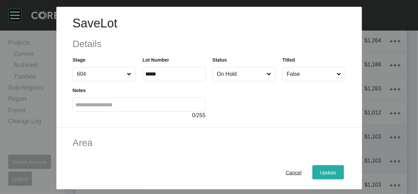
click at [335, 169] on button "Update" at bounding box center [327, 173] width 31 height 14
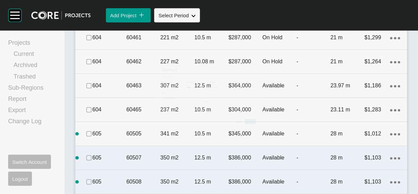
scroll to position [1746, 0]
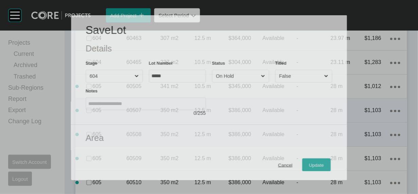
scroll to position [1720, 0]
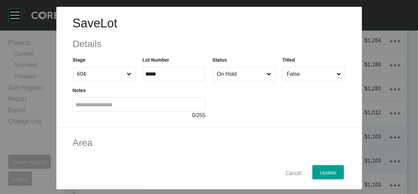
click at [303, 172] on div "Cancel" at bounding box center [293, 172] width 19 height 9
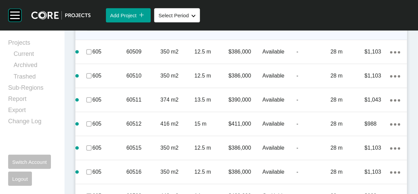
scroll to position [1861, 0]
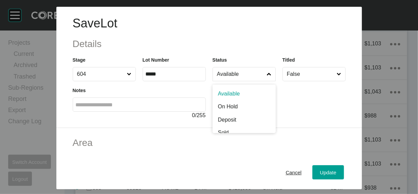
click at [272, 81] on span at bounding box center [268, 75] width 7 height 14
click at [266, 81] on input "Available" at bounding box center [240, 75] width 50 height 14
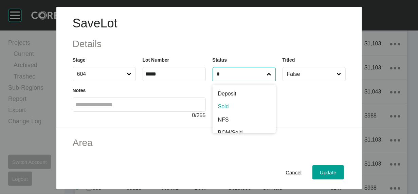
type input "*"
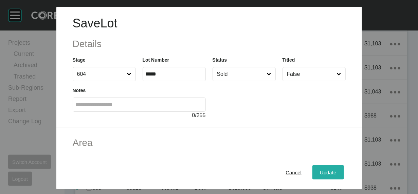
click at [338, 168] on div "Update" at bounding box center [328, 172] width 20 height 9
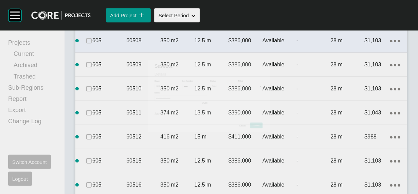
scroll to position [1888, 0]
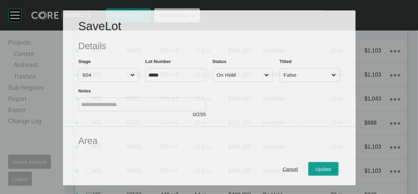
scroll to position [1861, 0]
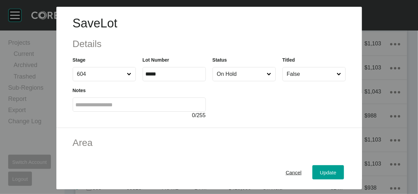
click at [215, 81] on input "On Hold" at bounding box center [240, 75] width 50 height 14
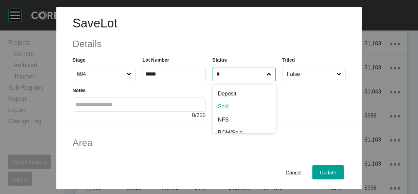
type input "*"
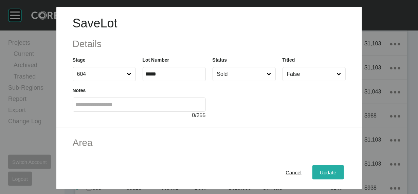
click at [338, 168] on div "Update" at bounding box center [328, 172] width 20 height 9
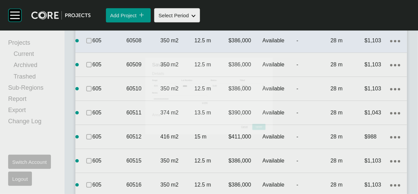
scroll to position [1888, 0]
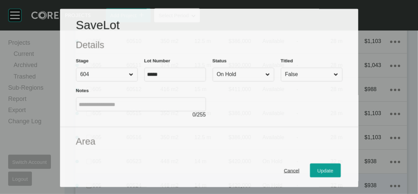
scroll to position [1861, 0]
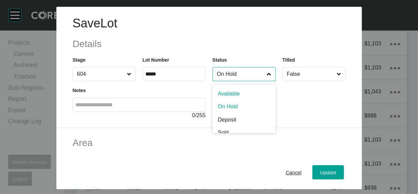
click at [244, 81] on input "On Hold" at bounding box center [240, 75] width 50 height 14
type input "*"
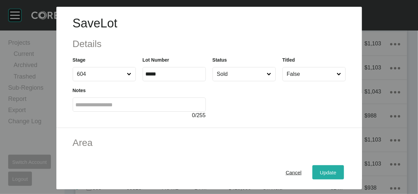
click at [336, 170] on span "Update" at bounding box center [328, 173] width 16 height 6
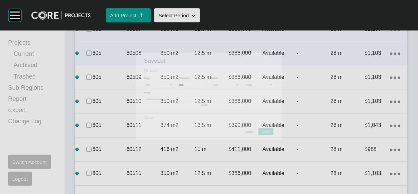
scroll to position [1888, 0]
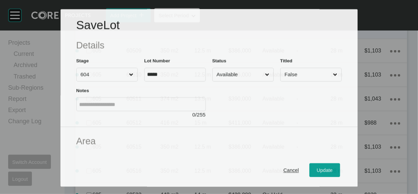
scroll to position [1861, 0]
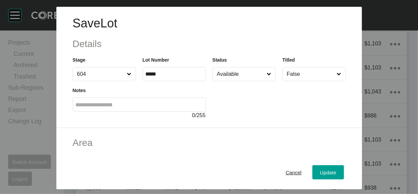
click at [263, 81] on input "Available" at bounding box center [240, 75] width 50 height 14
click at [343, 166] on button "Update" at bounding box center [327, 173] width 31 height 14
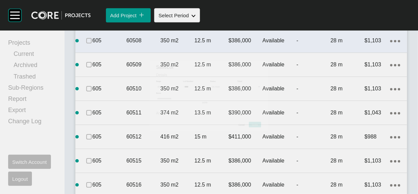
scroll to position [1888, 0]
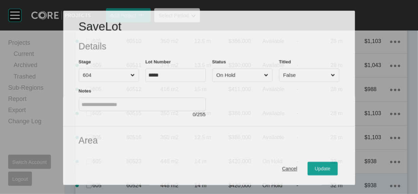
scroll to position [1861, 0]
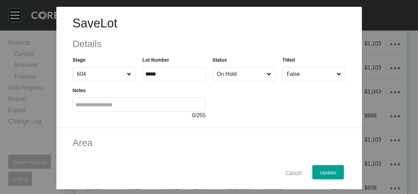
drag, startPoint x: 299, startPoint y: 172, endPoint x: 276, endPoint y: 173, distance: 22.8
click at [299, 171] on span "Cancel" at bounding box center [293, 173] width 16 height 6
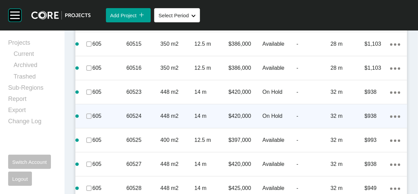
scroll to position [2003, 0]
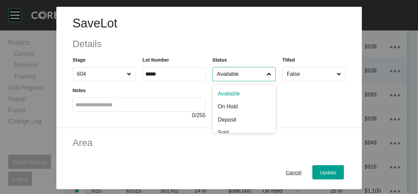
click at [249, 81] on input "Available" at bounding box center [240, 75] width 50 height 14
type input "*"
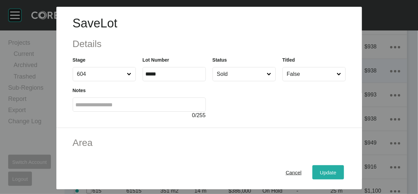
click at [338, 169] on button "Update" at bounding box center [327, 173] width 31 height 14
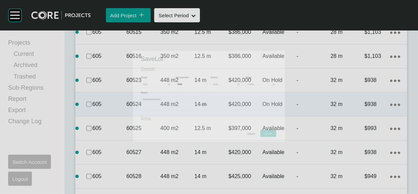
scroll to position [2029, 0]
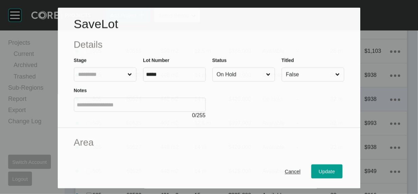
scroll to position [2003, 0]
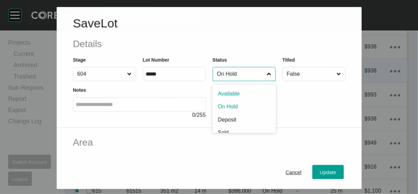
click at [259, 81] on input "On Hold" at bounding box center [240, 75] width 50 height 14
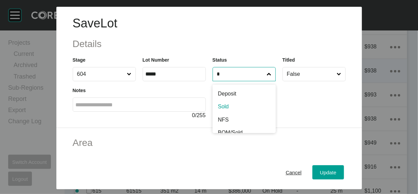
type input "*"
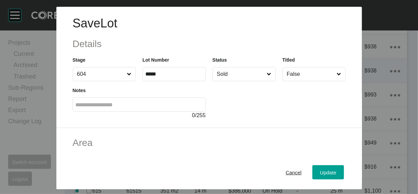
drag, startPoint x: 242, startPoint y: 131, endPoint x: 262, endPoint y: 138, distance: 20.5
click at [338, 168] on div "Update" at bounding box center [328, 172] width 20 height 9
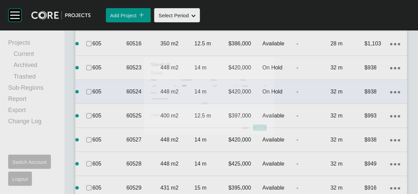
scroll to position [2029, 0]
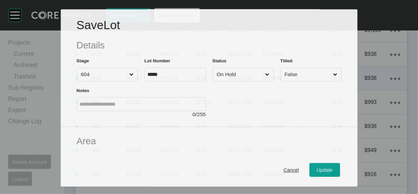
scroll to position [2003, 0]
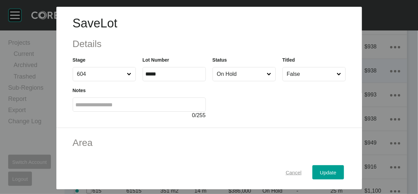
click at [309, 174] on button "Cancel" at bounding box center [293, 173] width 31 height 14
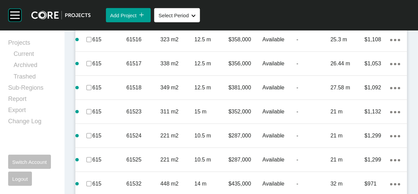
scroll to position [2182, 0]
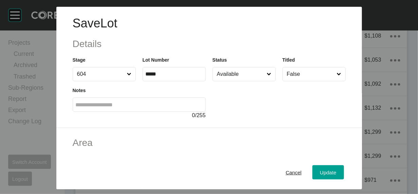
scroll to position [160, 0]
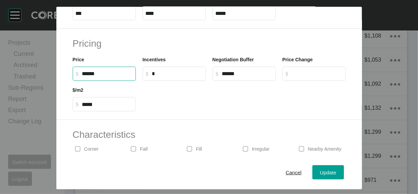
click at [82, 77] on input "******" at bounding box center [107, 74] width 51 height 6
type input "*******"
type input "*****"
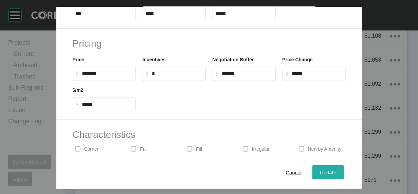
click at [336, 170] on span "Update" at bounding box center [328, 173] width 16 height 6
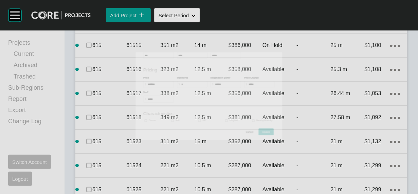
scroll to position [2209, 0]
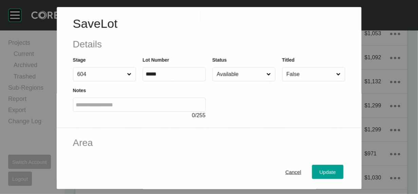
scroll to position [2182, 0]
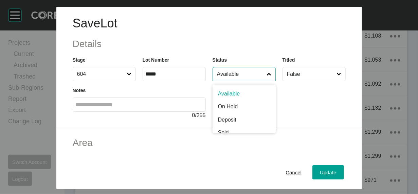
click at [264, 81] on input "Available" at bounding box center [240, 75] width 50 height 14
type input "*"
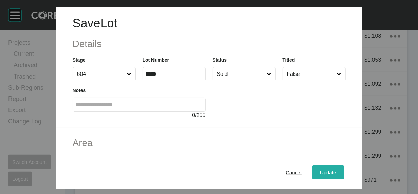
click at [343, 170] on button "Update" at bounding box center [327, 173] width 31 height 14
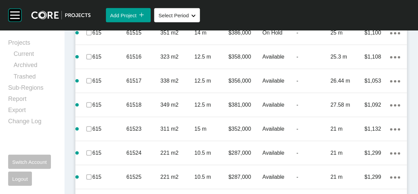
scroll to position [2209, 0]
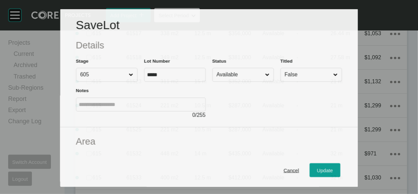
scroll to position [2182, 0]
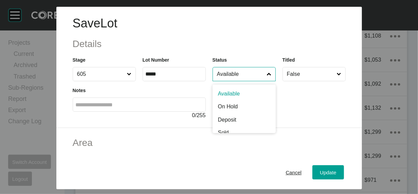
click at [265, 81] on input "Available" at bounding box center [240, 75] width 50 height 14
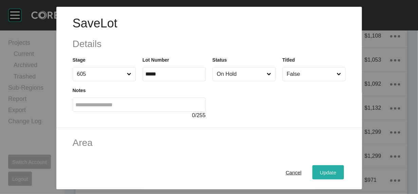
click at [336, 170] on span "Update" at bounding box center [328, 173] width 16 height 6
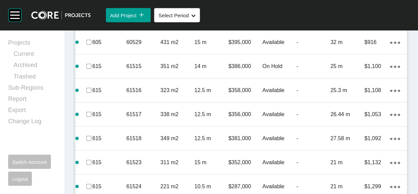
scroll to position [2209, 0]
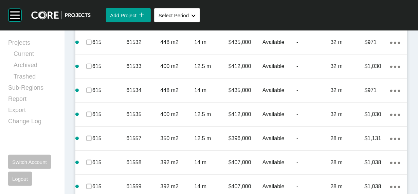
scroll to position [2366, 0]
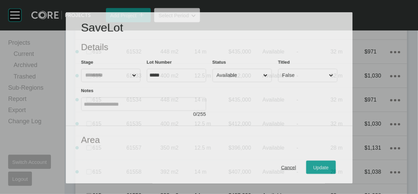
scroll to position [2339, 0]
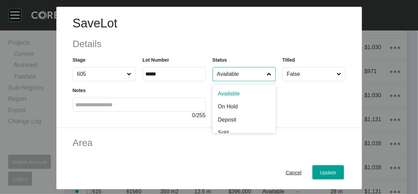
click at [217, 81] on input "Available" at bounding box center [240, 75] width 50 height 14
type input "*"
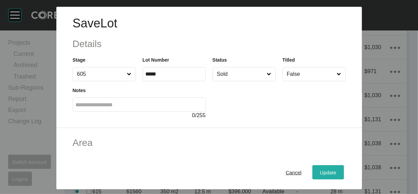
click at [333, 166] on button "Update" at bounding box center [327, 173] width 31 height 14
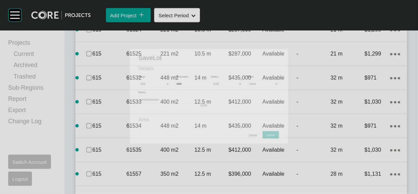
scroll to position [2366, 0]
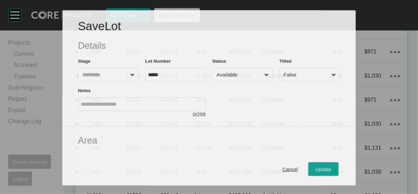
scroll to position [2339, 0]
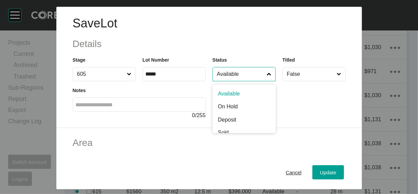
click at [230, 81] on input "Available" at bounding box center [240, 75] width 50 height 14
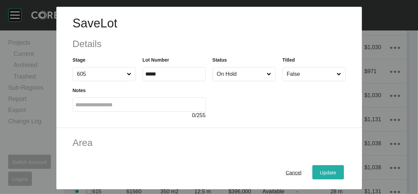
click at [338, 168] on div "Update" at bounding box center [328, 172] width 20 height 9
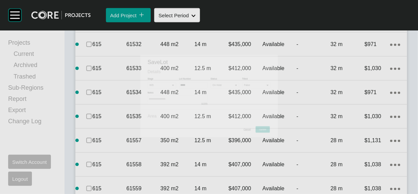
scroll to position [2366, 0]
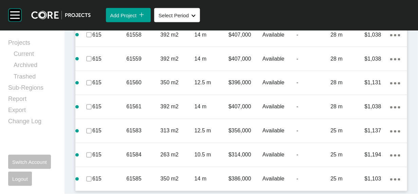
scroll to position [2530, 0]
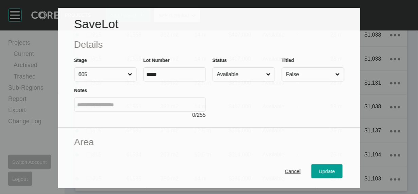
scroll to position [2504, 0]
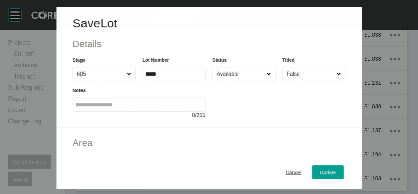
click at [250, 81] on input "Available" at bounding box center [240, 75] width 50 height 14
click at [334, 168] on button "Update" at bounding box center [327, 173] width 31 height 14
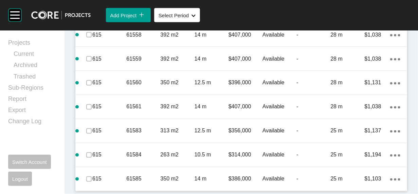
scroll to position [2659, 0]
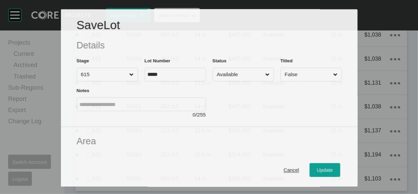
scroll to position [2633, 0]
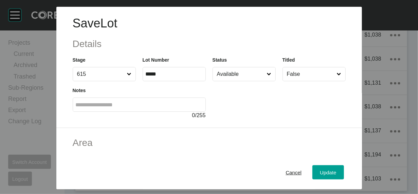
click at [223, 81] on input "Available" at bounding box center [240, 75] width 50 height 14
click at [336, 170] on span "Update" at bounding box center [328, 173] width 16 height 6
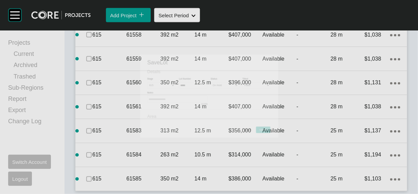
scroll to position [2659, 0]
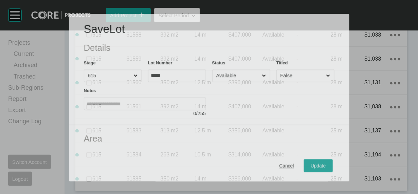
scroll to position [2633, 0]
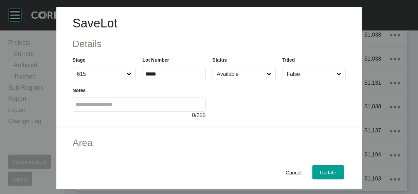
click at [239, 81] on input "Available" at bounding box center [240, 75] width 50 height 14
click at [336, 170] on span "Update" at bounding box center [328, 173] width 16 height 6
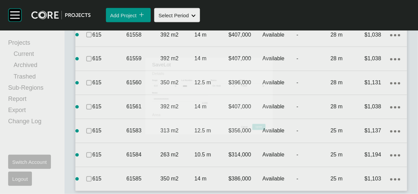
scroll to position [2659, 0]
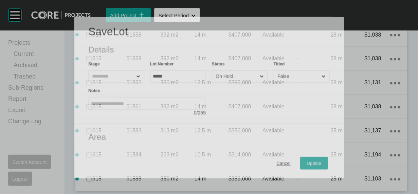
scroll to position [2633, 0]
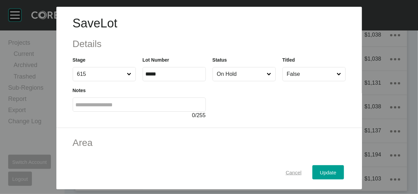
click at [299, 170] on span "Cancel" at bounding box center [293, 173] width 16 height 6
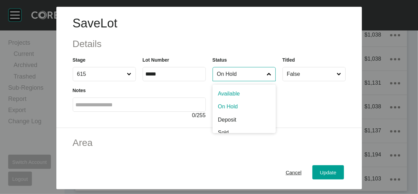
click at [235, 81] on input "On Hold" at bounding box center [240, 75] width 50 height 14
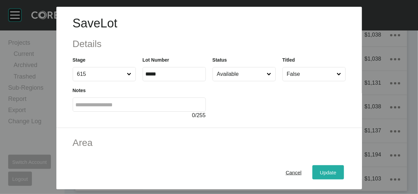
click at [338, 168] on div "Update" at bounding box center [328, 172] width 20 height 9
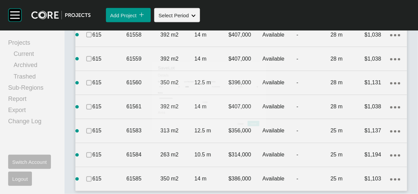
scroll to position [2687, 0]
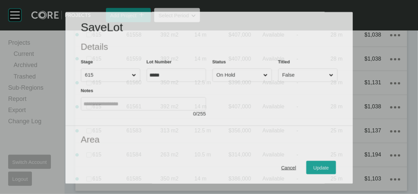
scroll to position [2661, 0]
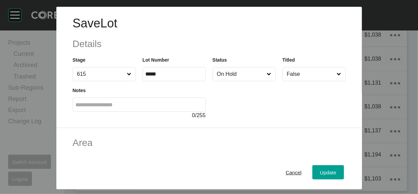
click at [266, 81] on input "On Hold" at bounding box center [240, 75] width 50 height 14
click at [337, 166] on button "Update" at bounding box center [327, 173] width 31 height 14
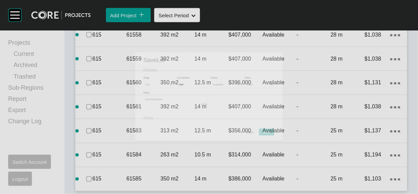
scroll to position [2687, 0]
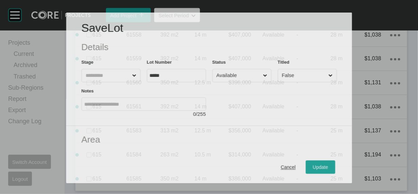
scroll to position [2661, 0]
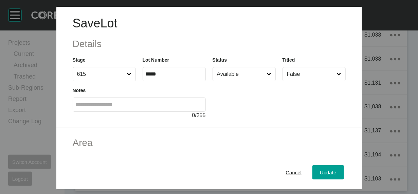
click at [244, 81] on input "Available" at bounding box center [240, 75] width 50 height 14
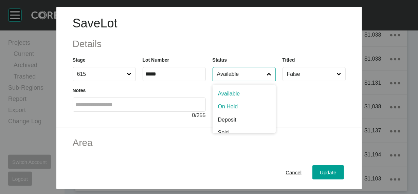
drag, startPoint x: 235, startPoint y: 128, endPoint x: 256, endPoint y: 134, distance: 21.9
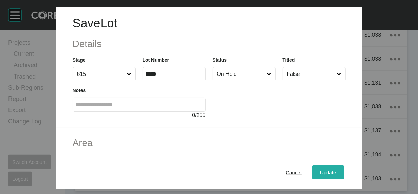
click at [336, 166] on button "Update" at bounding box center [327, 173] width 31 height 14
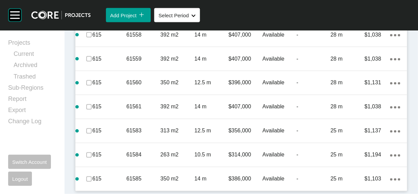
scroll to position [2738, 0]
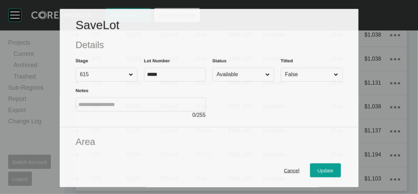
scroll to position [2711, 0]
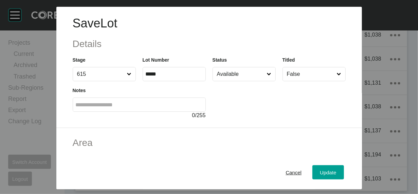
click at [223, 81] on input "Available" at bounding box center [240, 75] width 50 height 14
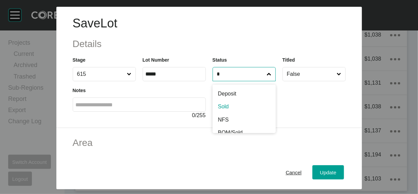
type input "*"
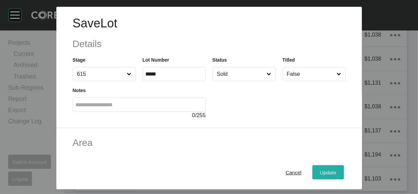
click at [337, 166] on button "Update" at bounding box center [327, 173] width 31 height 14
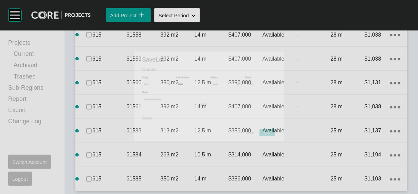
scroll to position [2738, 0]
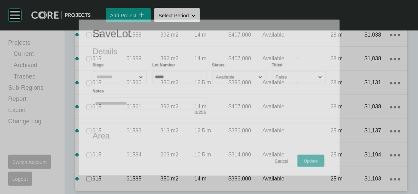
scroll to position [2745, 0]
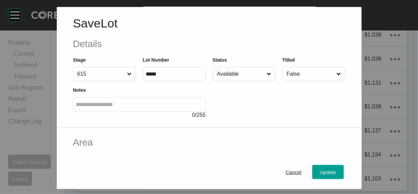
click at [252, 81] on input "Available" at bounding box center [240, 75] width 50 height 14
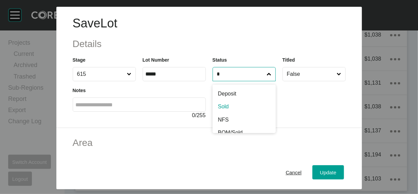
type input "*"
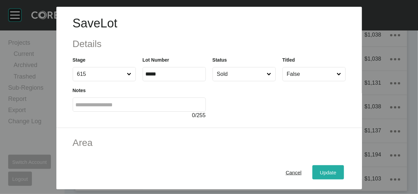
click at [336, 171] on span "Update" at bounding box center [328, 173] width 16 height 6
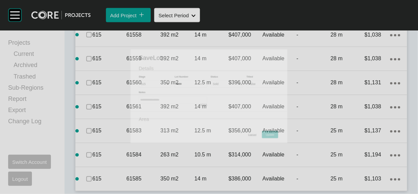
scroll to position [2771, 0]
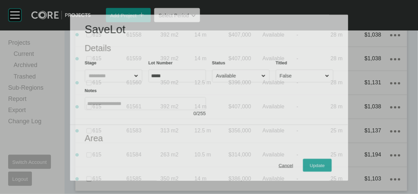
scroll to position [2822, 0]
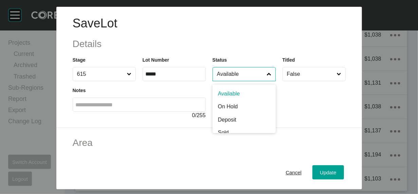
click at [227, 81] on input "Available" at bounding box center [240, 75] width 50 height 14
type input "*"
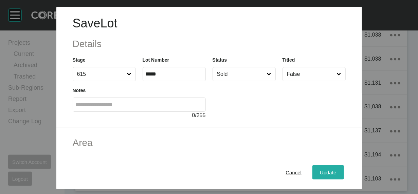
click at [336, 170] on span "Update" at bounding box center [328, 173] width 16 height 6
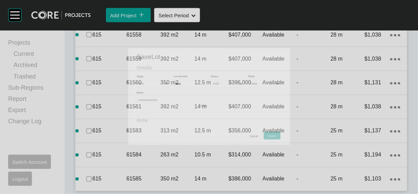
scroll to position [2848, 0]
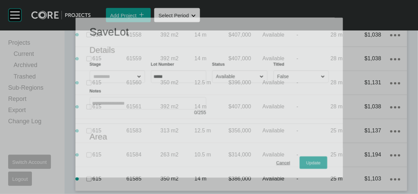
scroll to position [2822, 0]
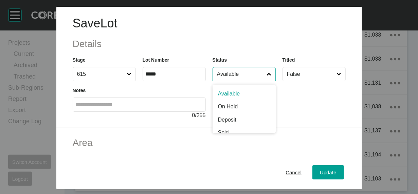
click at [245, 81] on input "Available" at bounding box center [240, 75] width 50 height 14
type input "*"
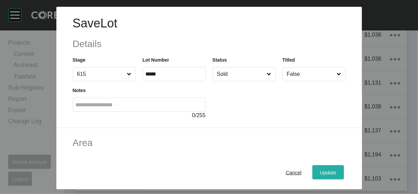
click at [343, 166] on button "Update" at bounding box center [327, 173] width 31 height 14
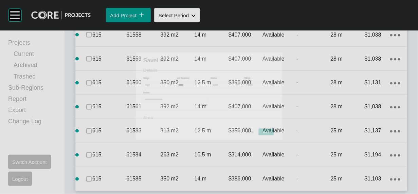
scroll to position [2848, 0]
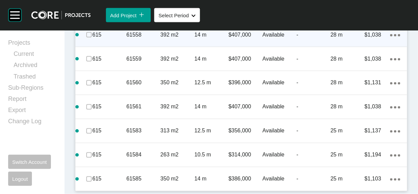
click at [236, 45] on div "$407,000" at bounding box center [245, 34] width 34 height 21
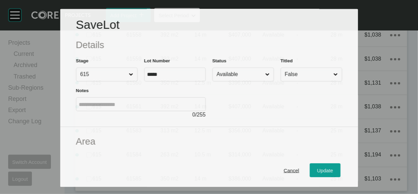
scroll to position [2906, 0]
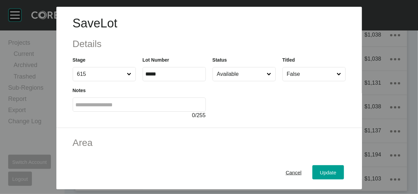
click at [225, 81] on input "Available" at bounding box center [240, 75] width 50 height 14
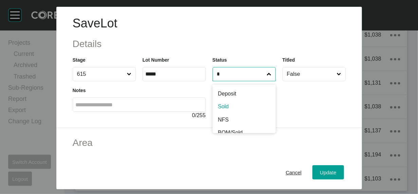
type input "*"
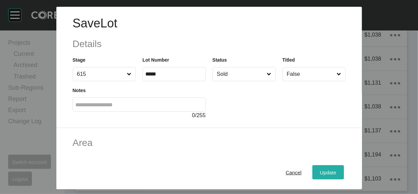
click at [337, 168] on button "Update" at bounding box center [327, 173] width 31 height 14
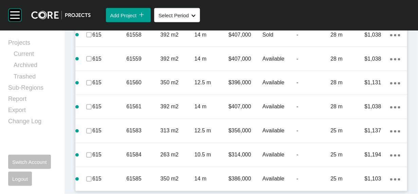
scroll to position [3000, 0]
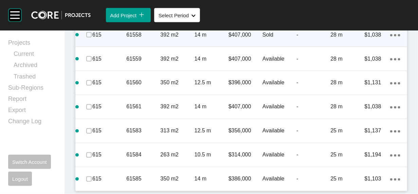
click at [97, 39] on p "615" at bounding box center [109, 34] width 34 height 7
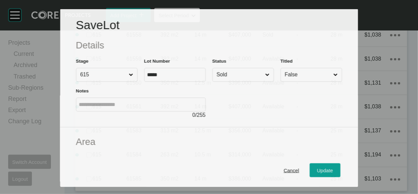
scroll to position [2974, 0]
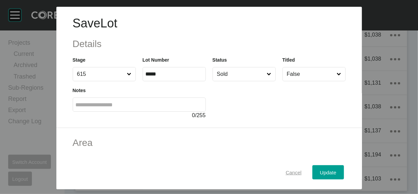
click at [300, 170] on span "Cancel" at bounding box center [293, 173] width 16 height 6
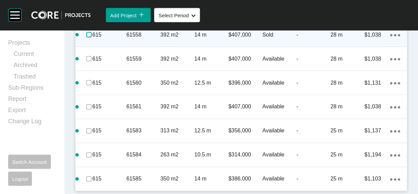
drag, startPoint x: 93, startPoint y: 121, endPoint x: 93, endPoint y: 125, distance: 3.4
click at [92, 38] on label at bounding box center [88, 34] width 5 height 5
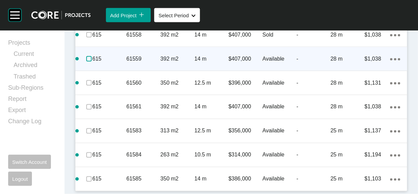
click at [92, 62] on label at bounding box center [88, 58] width 5 height 5
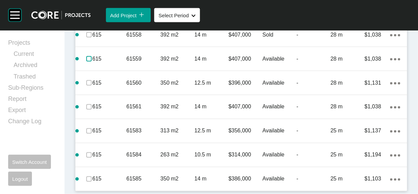
scroll to position [3082, 0]
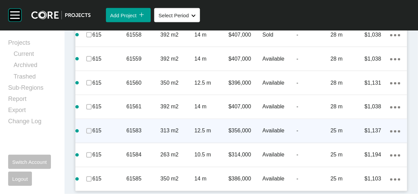
click at [296, 139] on div "-" at bounding box center [313, 131] width 34 height 21
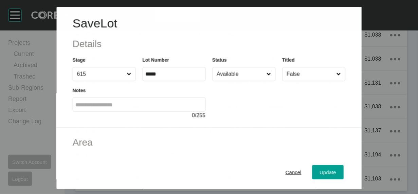
click at [239, 81] on input "Available" at bounding box center [240, 75] width 50 height 14
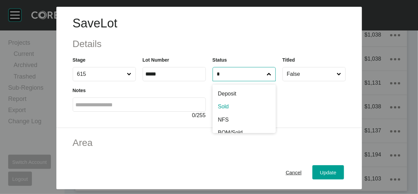
type input "*"
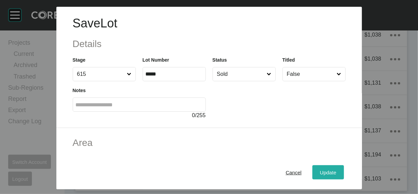
click at [336, 170] on span "Update" at bounding box center [328, 173] width 16 height 6
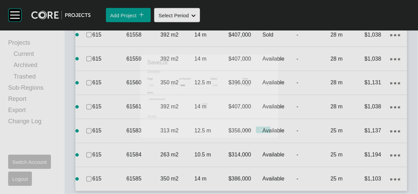
scroll to position [3108, 0]
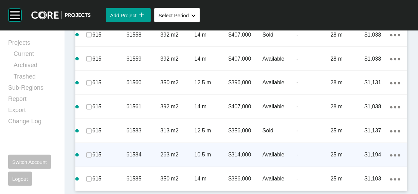
click at [303, 159] on p "-" at bounding box center [313, 155] width 34 height 7
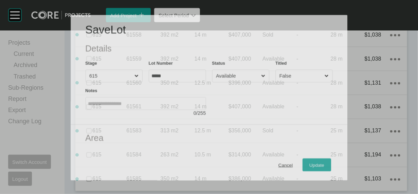
scroll to position [3082, 0]
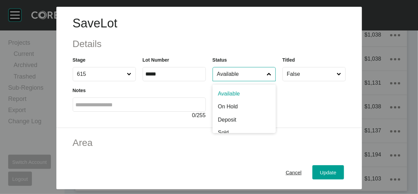
click at [239, 81] on input "Available" at bounding box center [240, 75] width 50 height 14
type input "*"
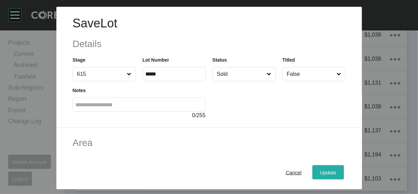
click at [337, 166] on button "Update" at bounding box center [327, 173] width 31 height 14
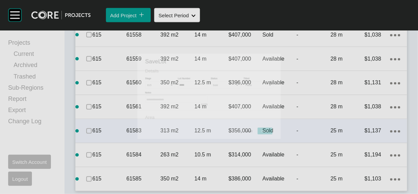
scroll to position [3108, 0]
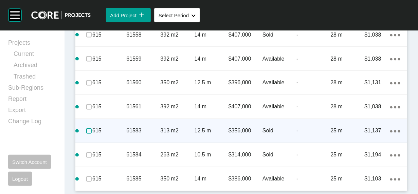
drag, startPoint x: 93, startPoint y: 133, endPoint x: 92, endPoint y: 139, distance: 6.5
click at [92, 133] on label at bounding box center [88, 131] width 5 height 5
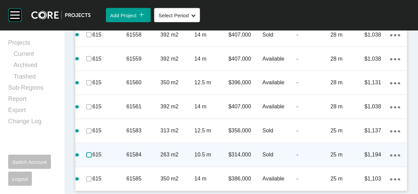
click at [92, 158] on label at bounding box center [88, 155] width 5 height 5
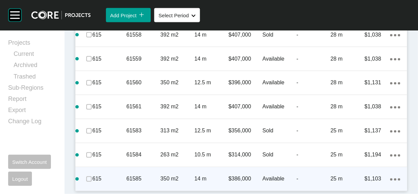
click at [204, 183] on p "14 m" at bounding box center [211, 179] width 34 height 7
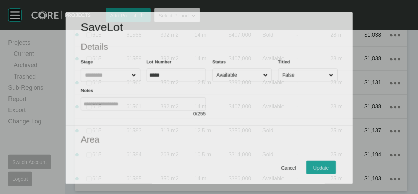
scroll to position [3082, 0]
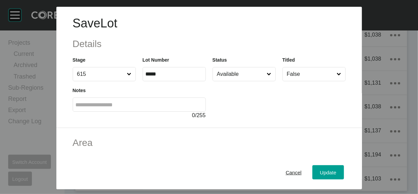
click at [220, 81] on input "Available" at bounding box center [240, 75] width 50 height 14
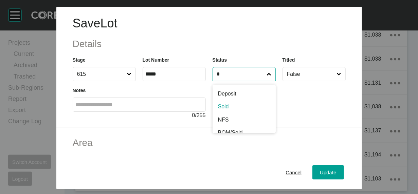
type input "*"
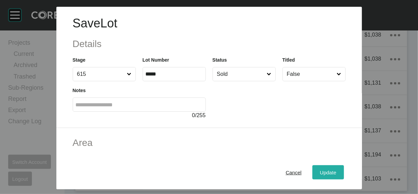
click at [338, 168] on div "Update" at bounding box center [328, 172] width 20 height 9
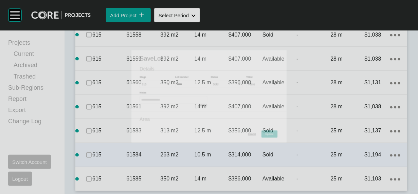
scroll to position [3108, 0]
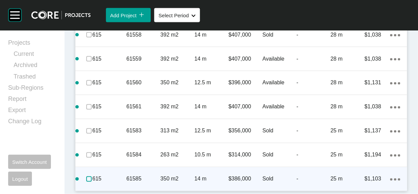
click at [92, 182] on label at bounding box center [88, 179] width 5 height 5
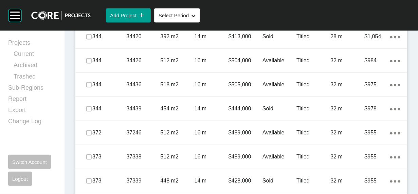
scroll to position [500, 0]
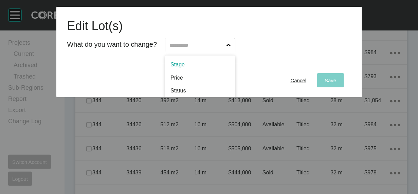
click at [220, 52] on input "text" at bounding box center [196, 45] width 57 height 14
type input "**"
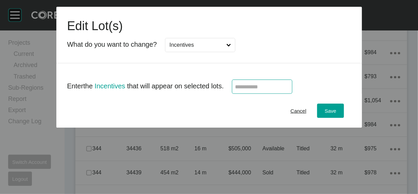
click at [252, 90] on input "text" at bounding box center [262, 87] width 54 height 6
type input "******"
click at [336, 114] on span "Save" at bounding box center [330, 111] width 12 height 6
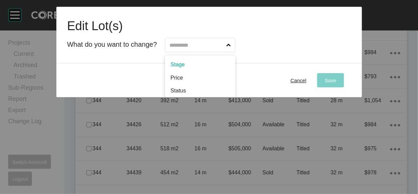
click at [225, 52] on input "text" at bounding box center [196, 45] width 57 height 14
type input "*"
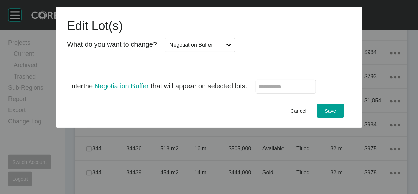
click at [279, 90] on input "text" at bounding box center [286, 87] width 54 height 6
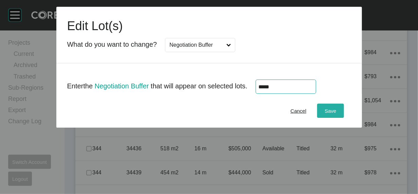
type input "******"
click at [338, 116] on div "Save" at bounding box center [330, 111] width 15 height 9
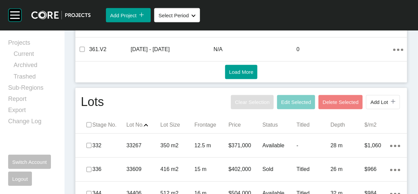
scroll to position [0, 0]
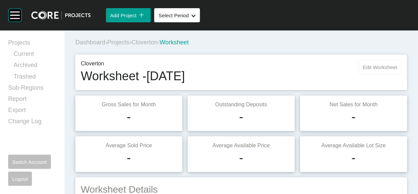
click at [365, 70] on span "Edit Worksheet" at bounding box center [380, 67] width 34 height 6
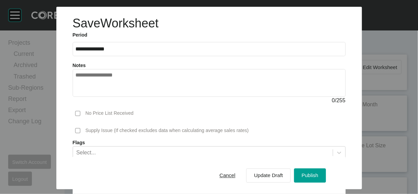
click at [325, 180] on div "Cancel Update Draft Publish" at bounding box center [268, 176] width 117 height 18
click at [325, 177] on button "Publish" at bounding box center [310, 176] width 32 height 14
